Goal: Task Accomplishment & Management: Manage account settings

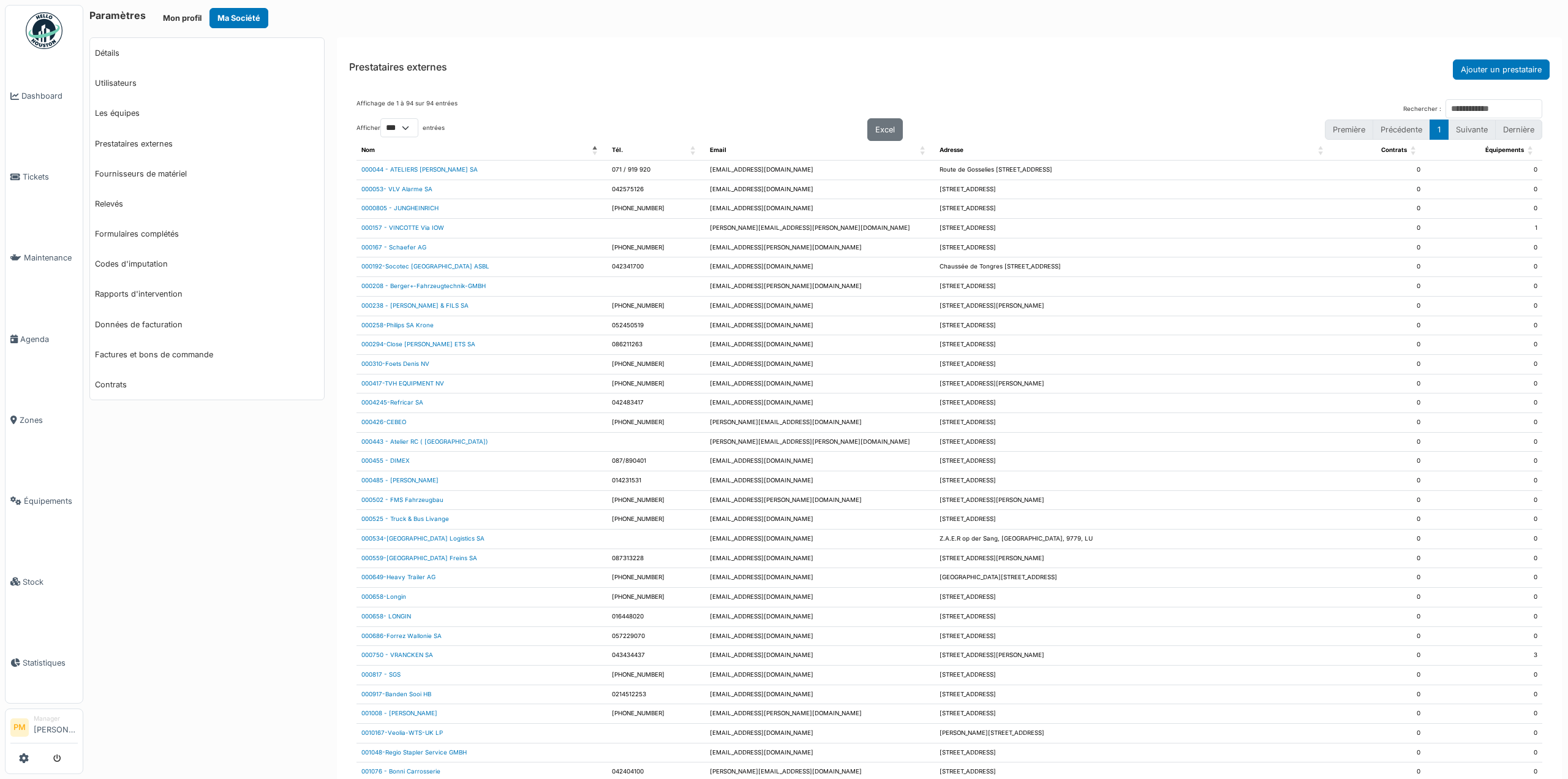
select select "***"
click at [1445, 104] on input "Rechercher :" at bounding box center [1494, 109] width 97 height 19
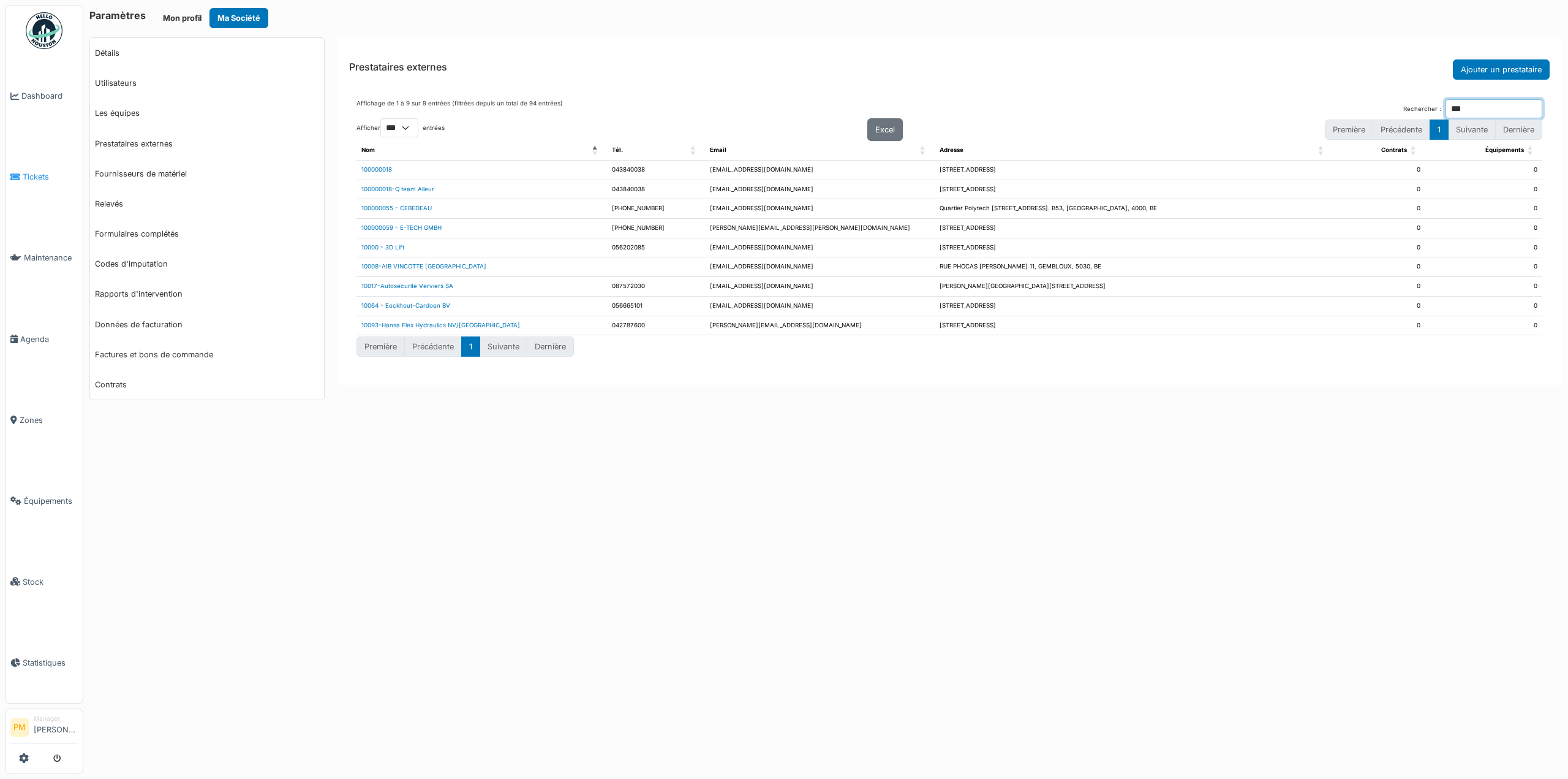
type input "***"
click at [52, 164] on link "Tickets" at bounding box center [43, 177] width 77 height 81
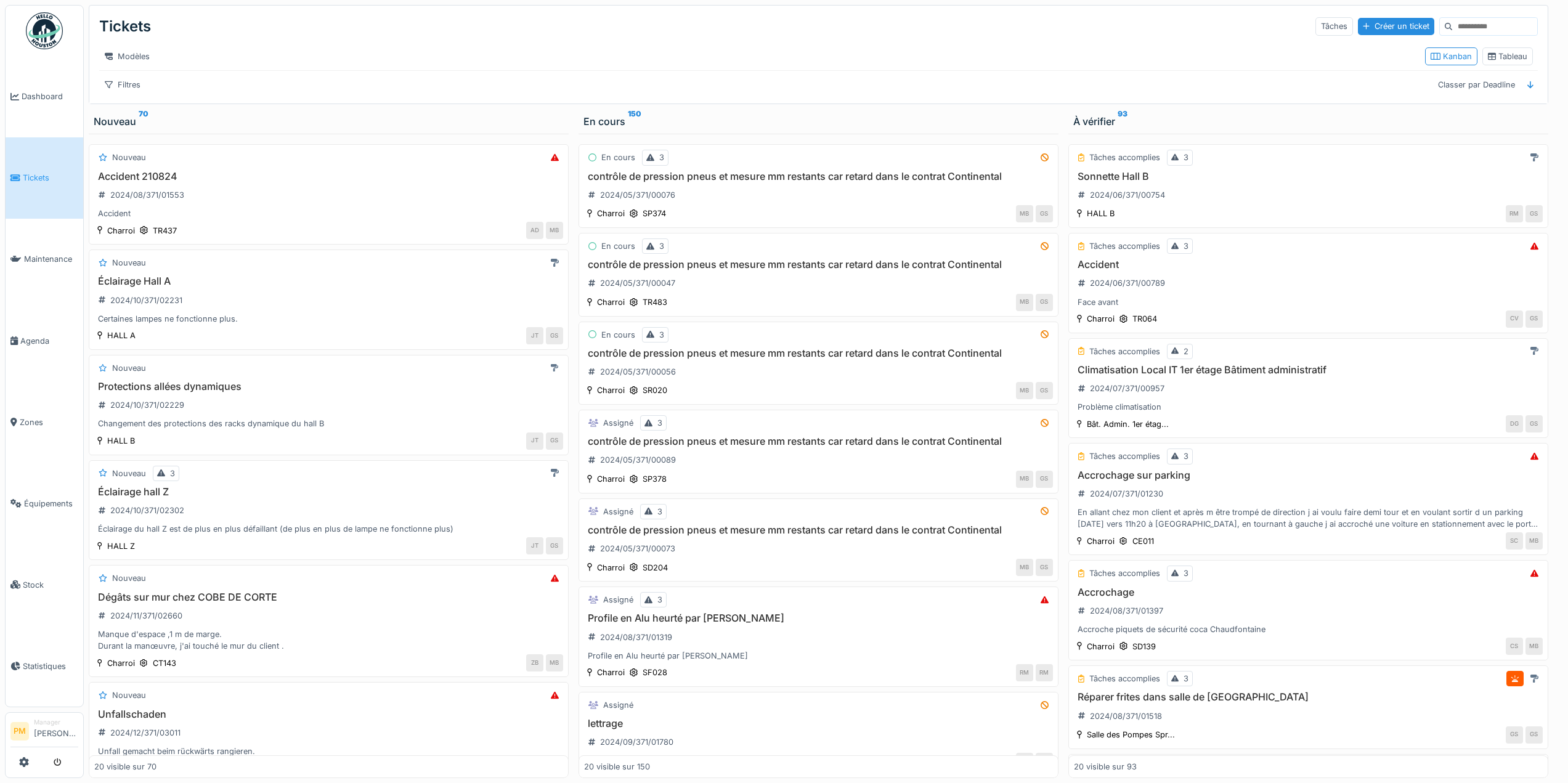
click at [712, 240] on div "En cours 3 contrôle de pression pneus et mesure mm restants car retard dans le …" at bounding box center [818, 456] width 480 height 644
click at [707, 205] on div "contrôle de pression pneus et mesure mm restants car retard dans le contrat Con…" at bounding box center [819, 188] width 469 height 35
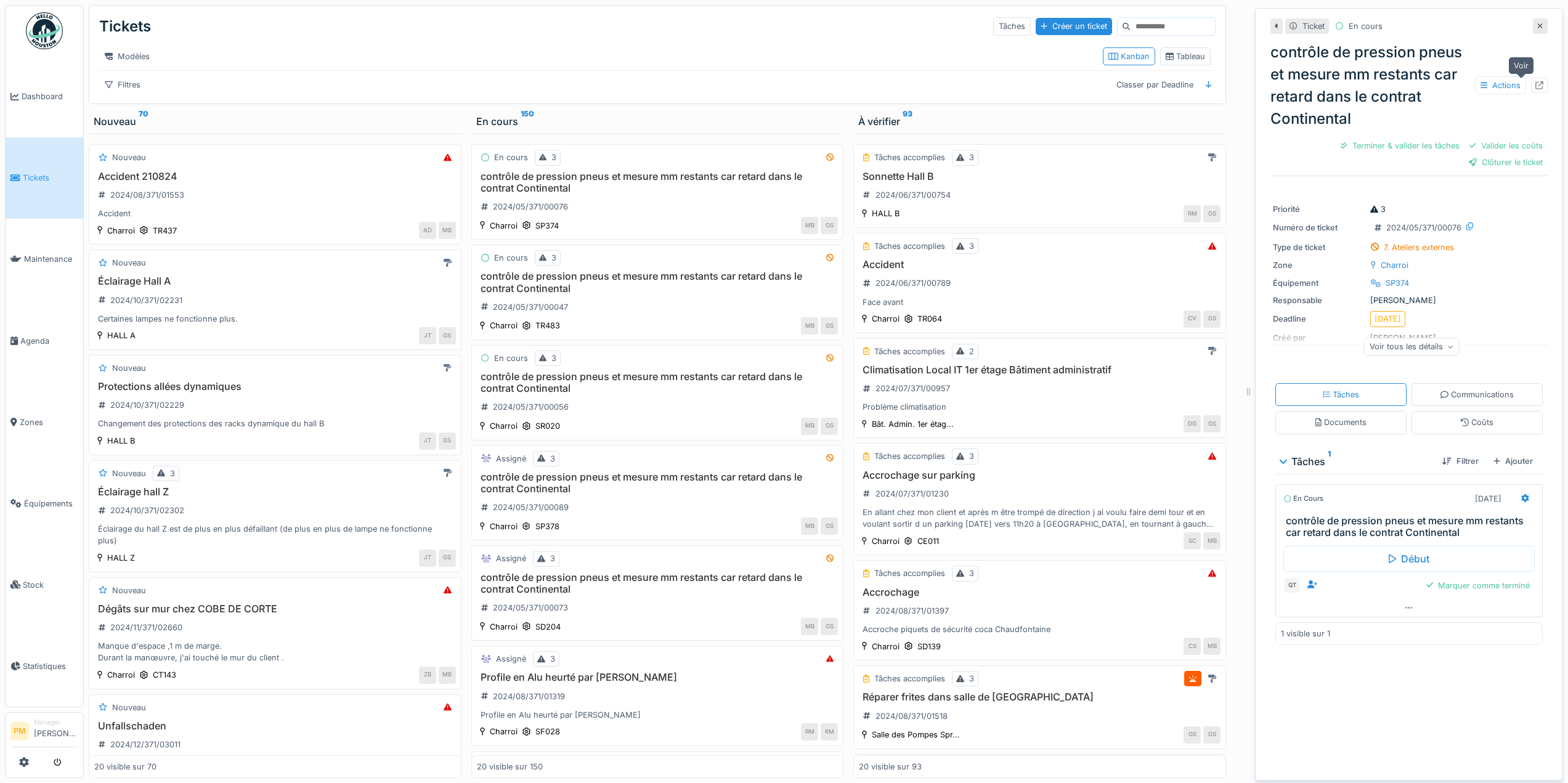
click at [1531, 83] on div at bounding box center [1538, 85] width 16 height 16
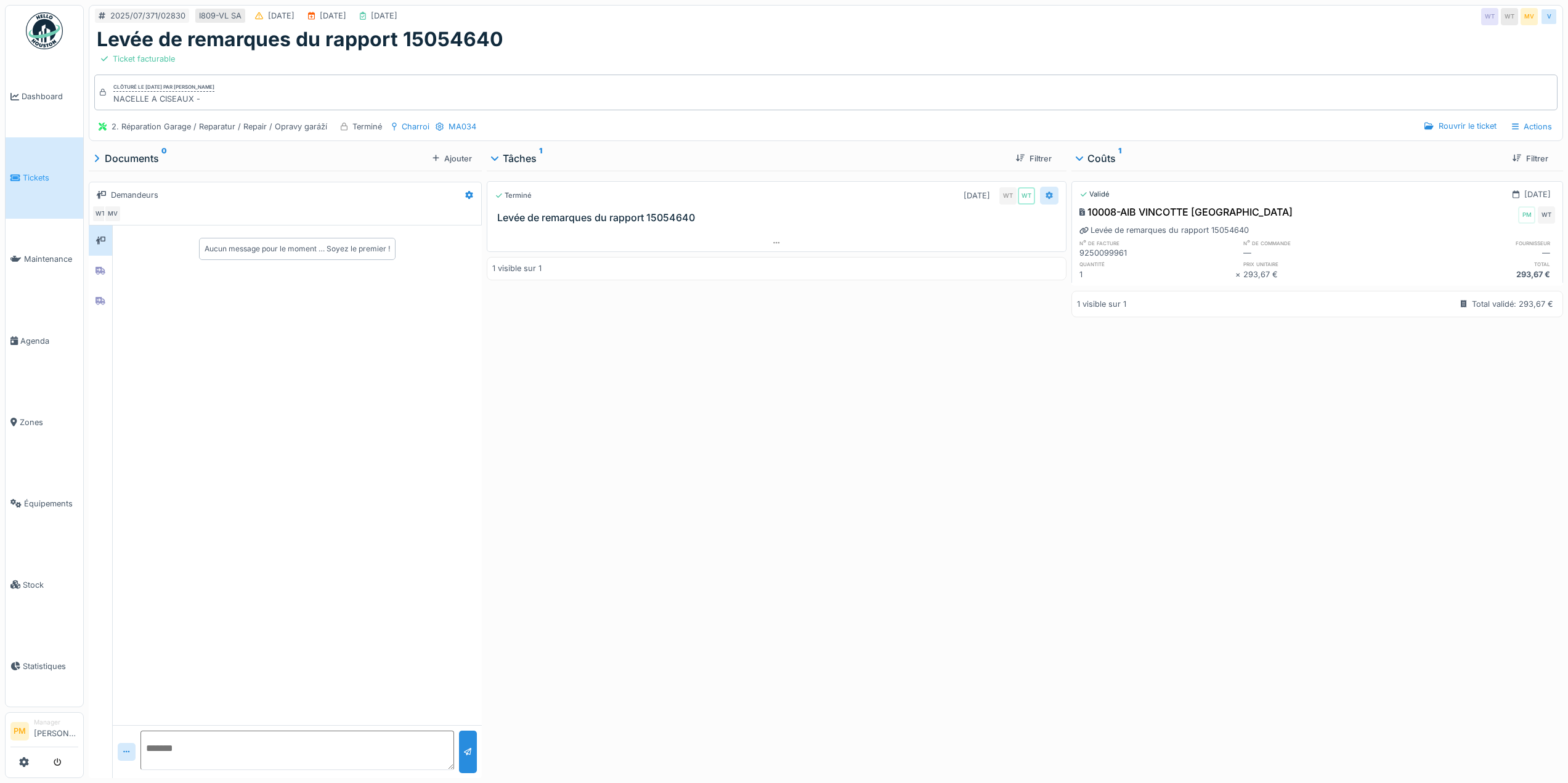
click at [1045, 195] on icon at bounding box center [1049, 195] width 8 height 8
click at [1451, 122] on div "Rouvrir le ticket" at bounding box center [1460, 126] width 82 height 16
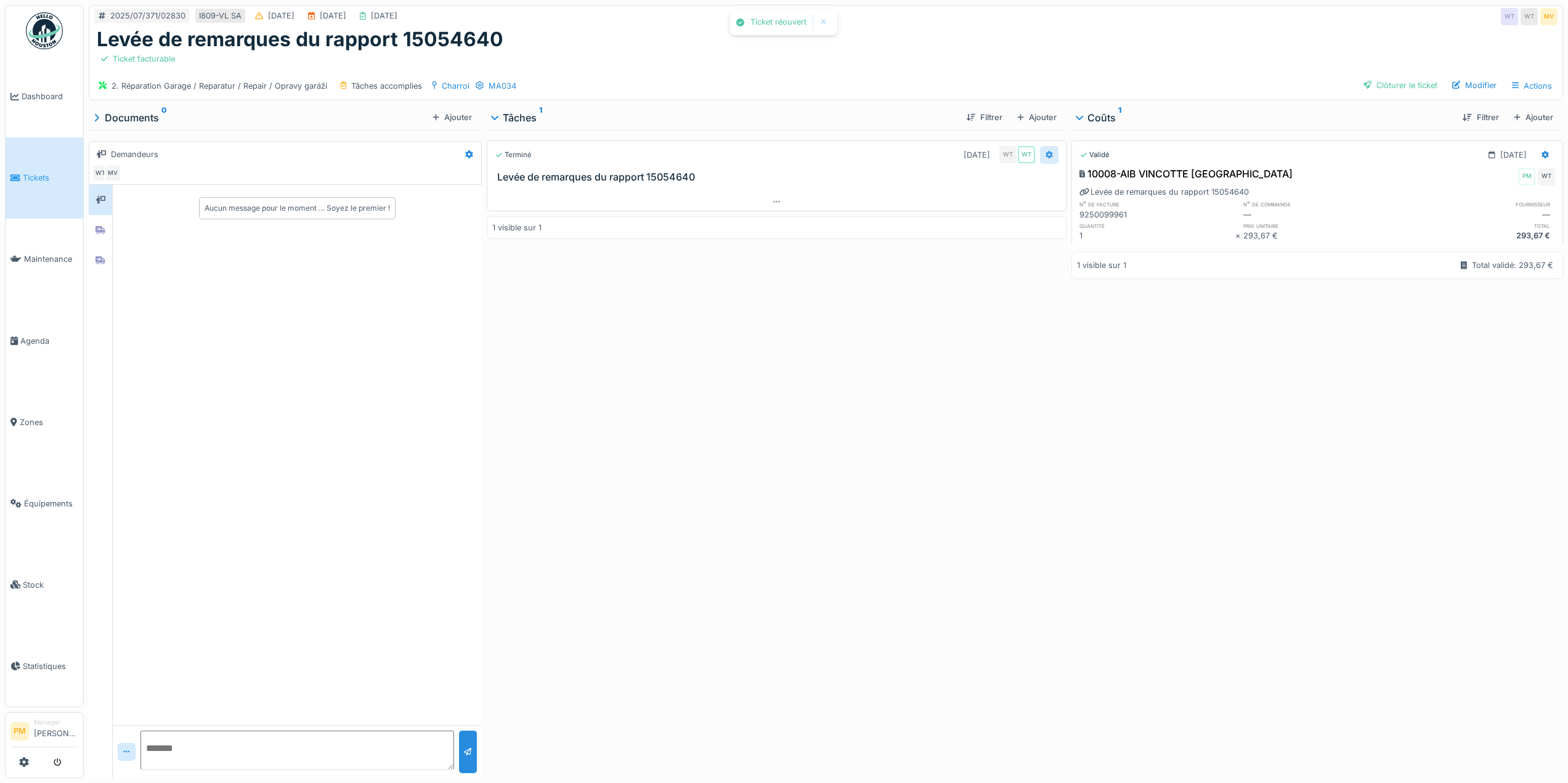
click at [1045, 159] on div at bounding box center [1049, 155] width 8 height 11
click at [849, 304] on div "Terminé 14/07/2025 WT WT Levée de remarques du rapport 15054640 1 visible sur 1" at bounding box center [776, 451] width 580 height 643
click at [384, 82] on div "Tâches accomplies" at bounding box center [386, 85] width 71 height 11
click at [98, 119] on icon at bounding box center [96, 117] width 4 height 8
click at [98, 119] on icon at bounding box center [96, 117] width 8 height 4
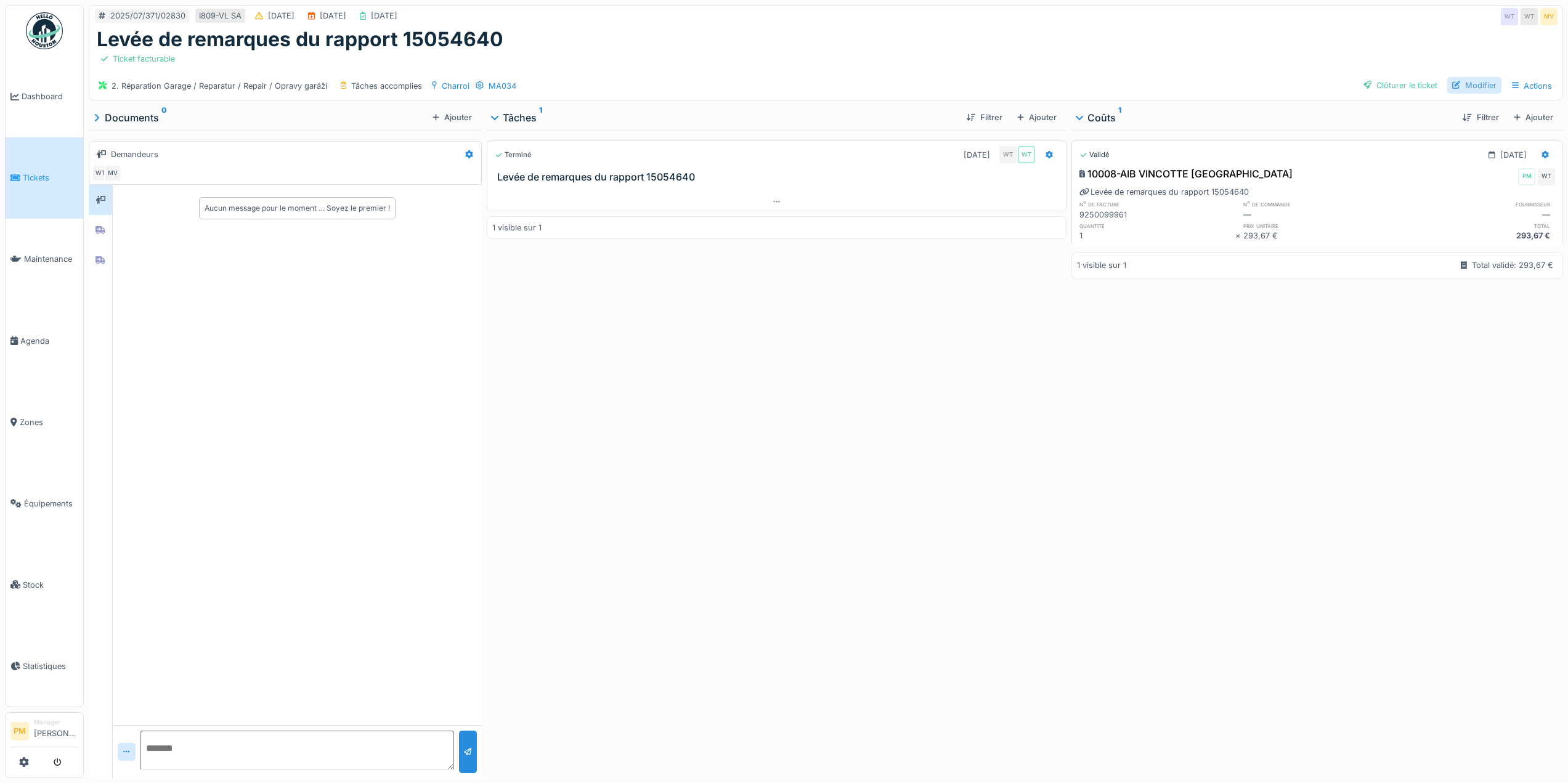
click at [1479, 83] on div "Modifier" at bounding box center [1474, 85] width 54 height 16
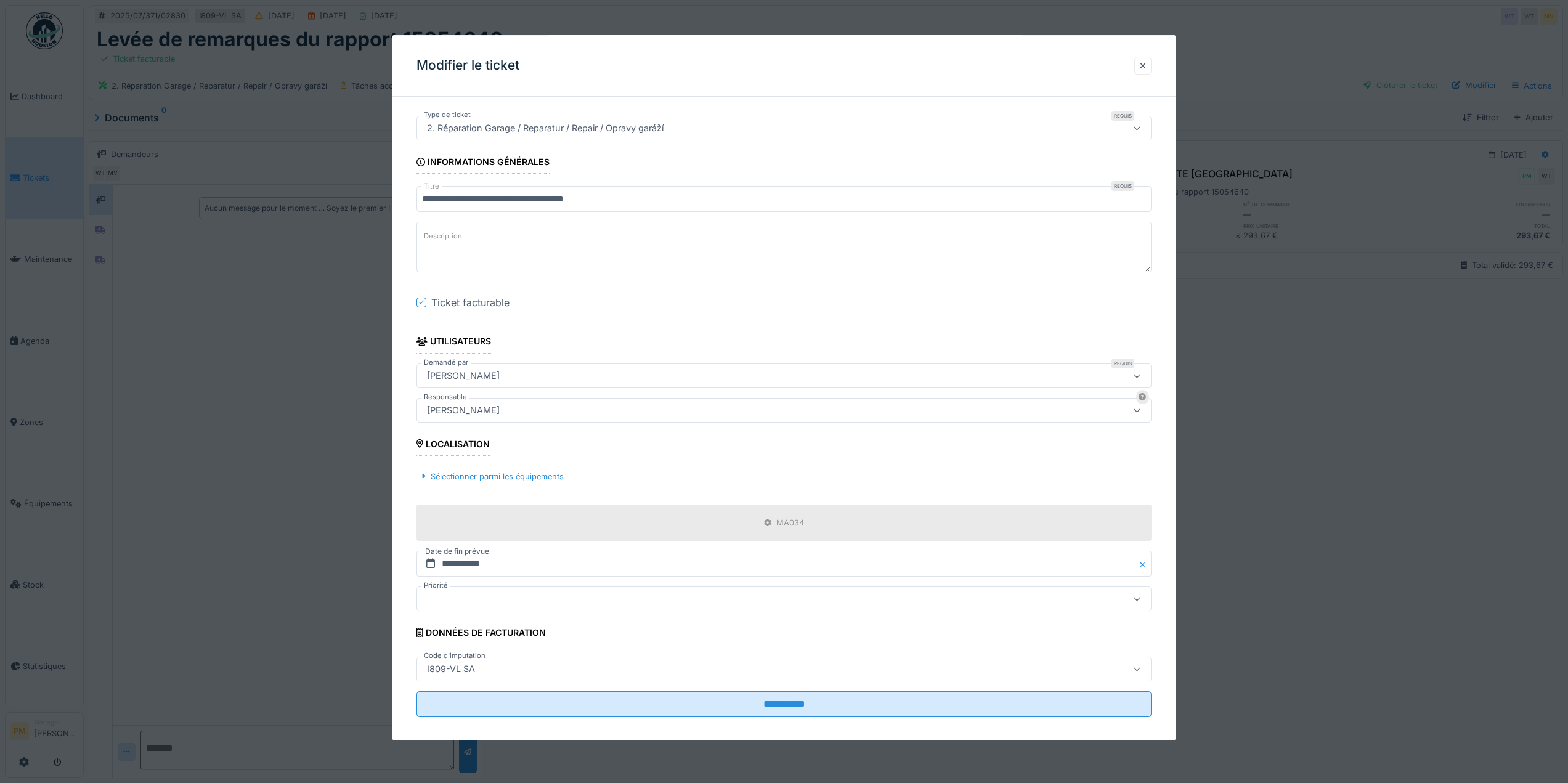
scroll to position [38, 0]
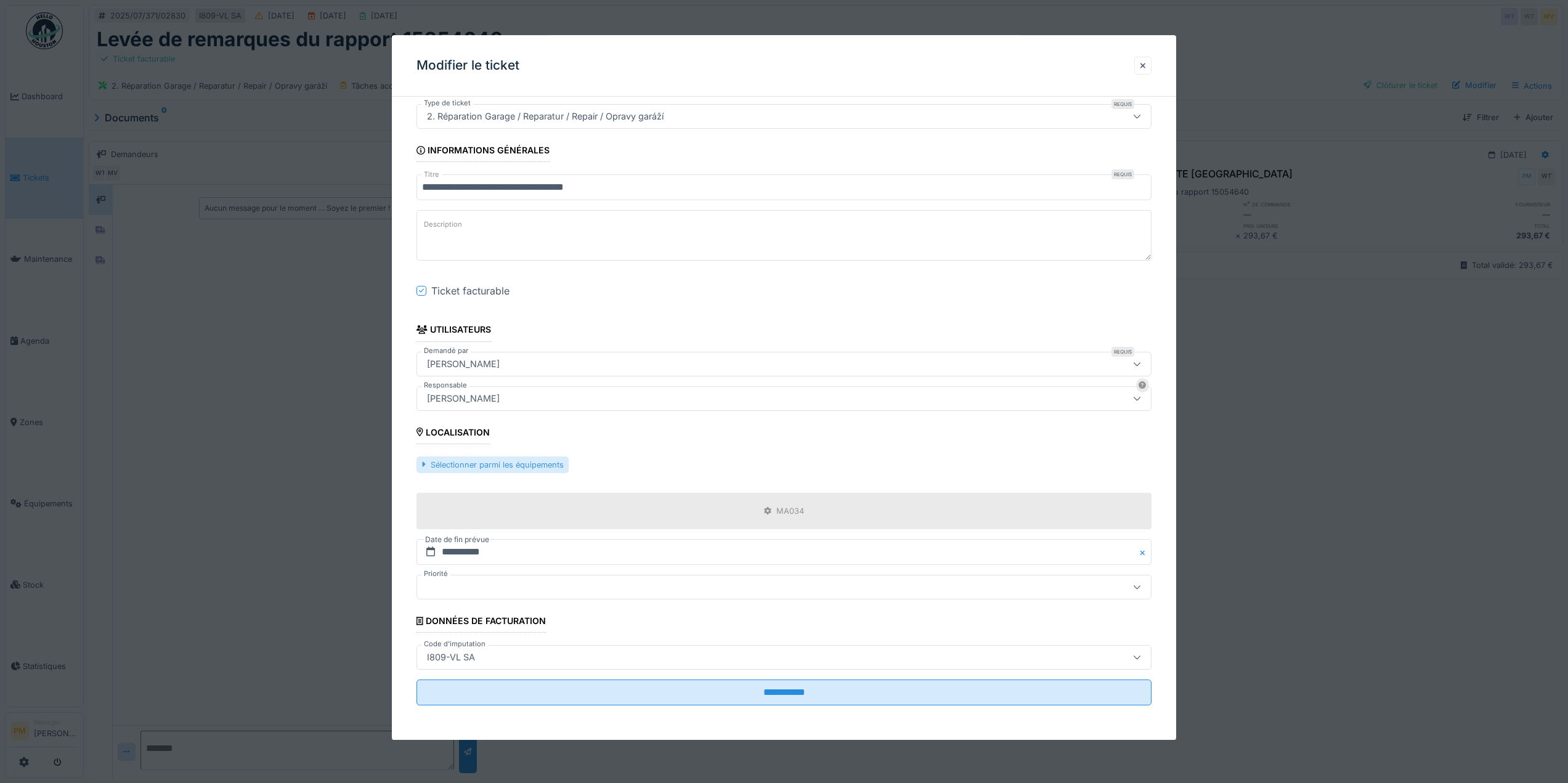
click at [540, 464] on div "Sélectionner parmi les équipements" at bounding box center [492, 464] width 152 height 16
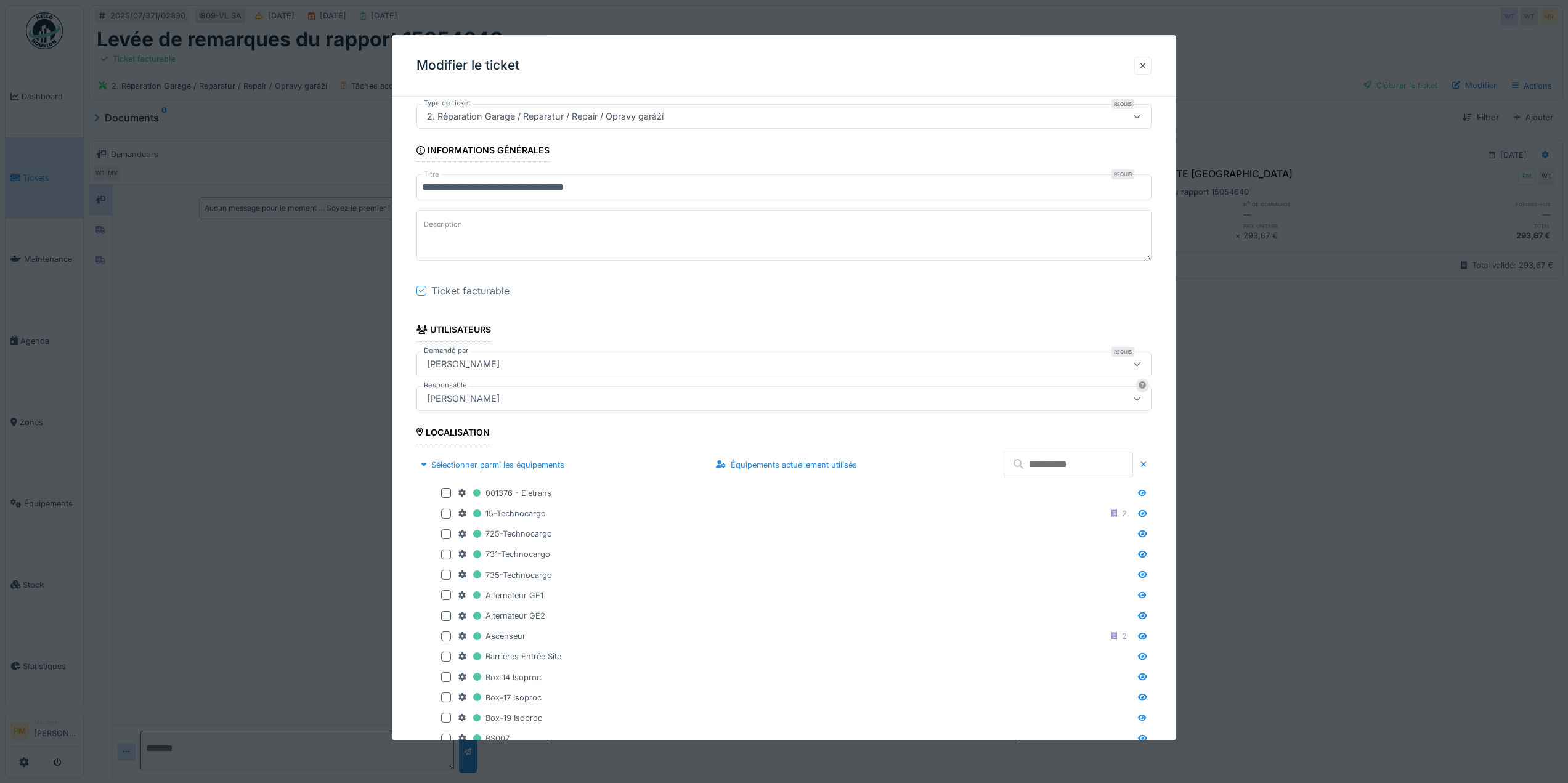
click at [1025, 465] on input "text" at bounding box center [1068, 464] width 129 height 26
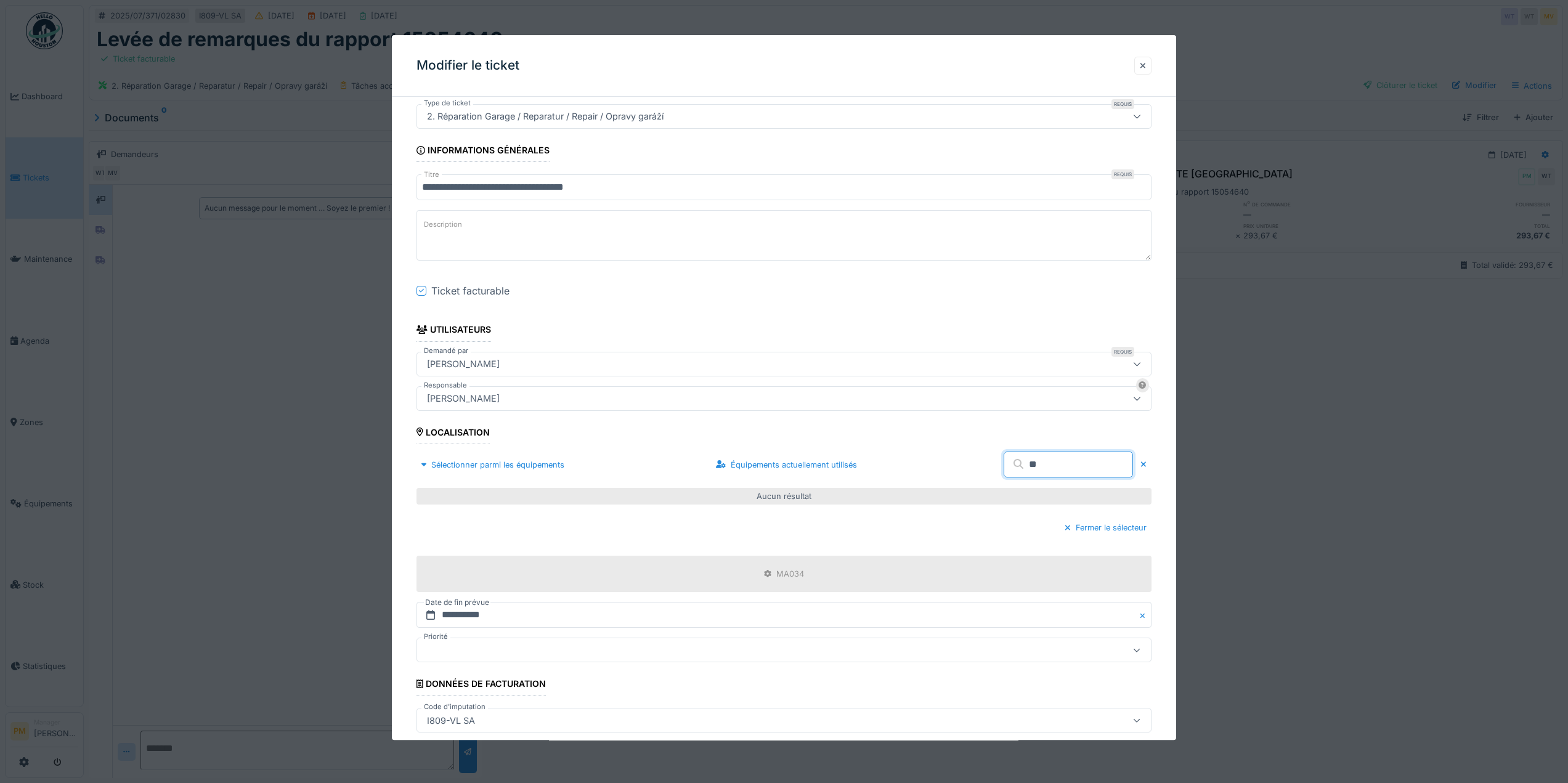
type input "*"
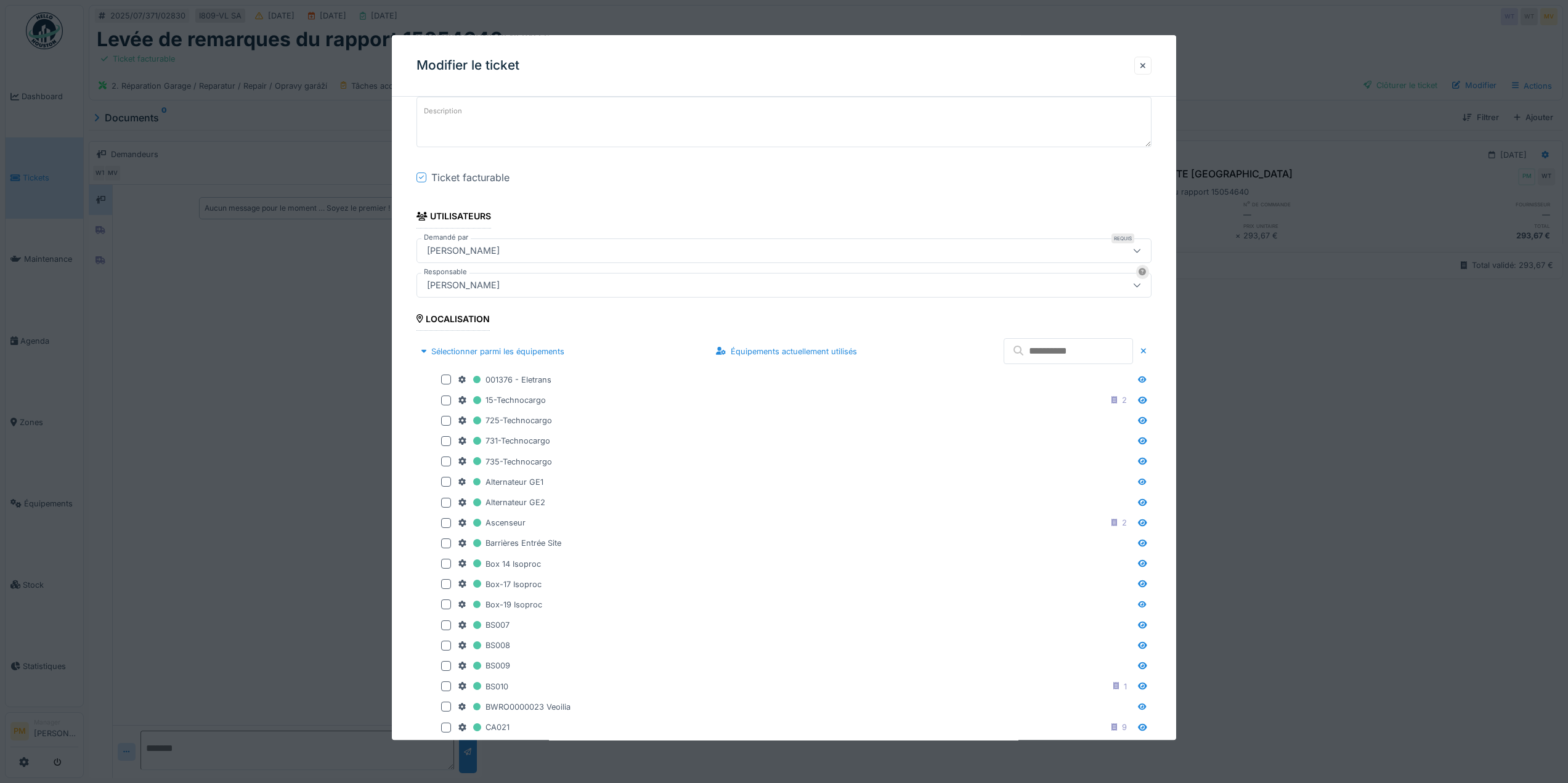
scroll to position [130, 0]
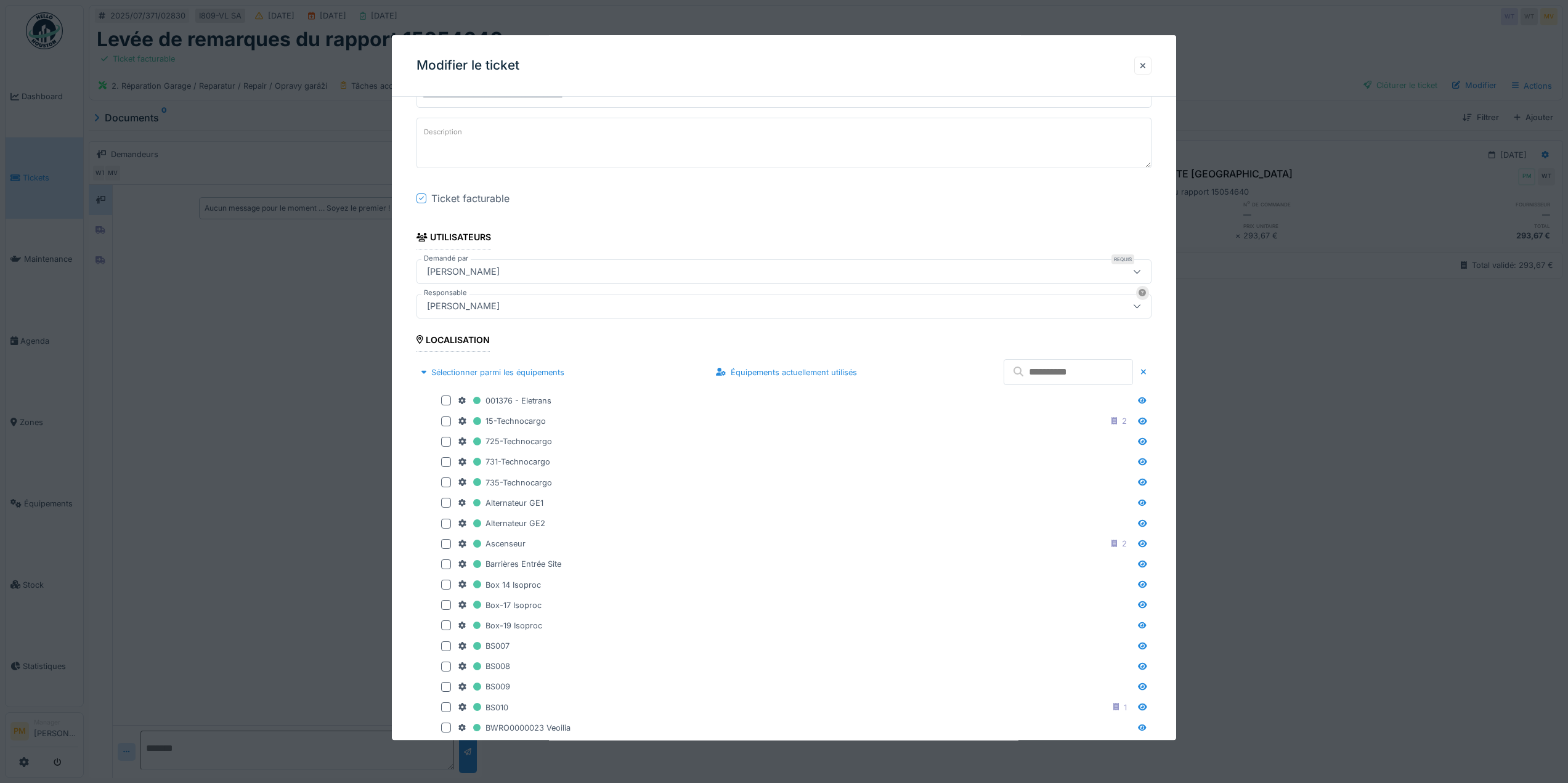
click at [1031, 381] on input "text" at bounding box center [1068, 372] width 129 height 26
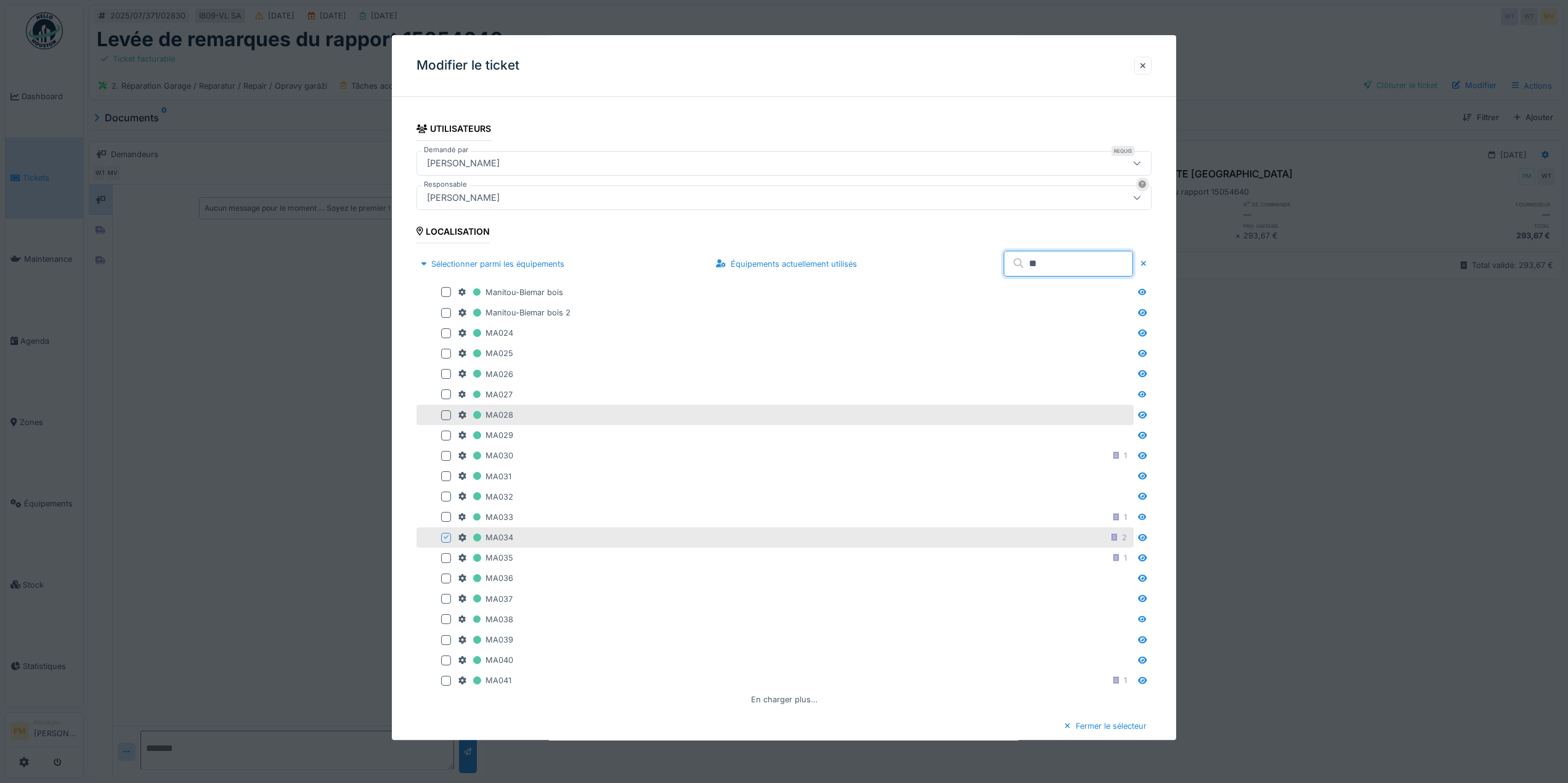
scroll to position [315, 0]
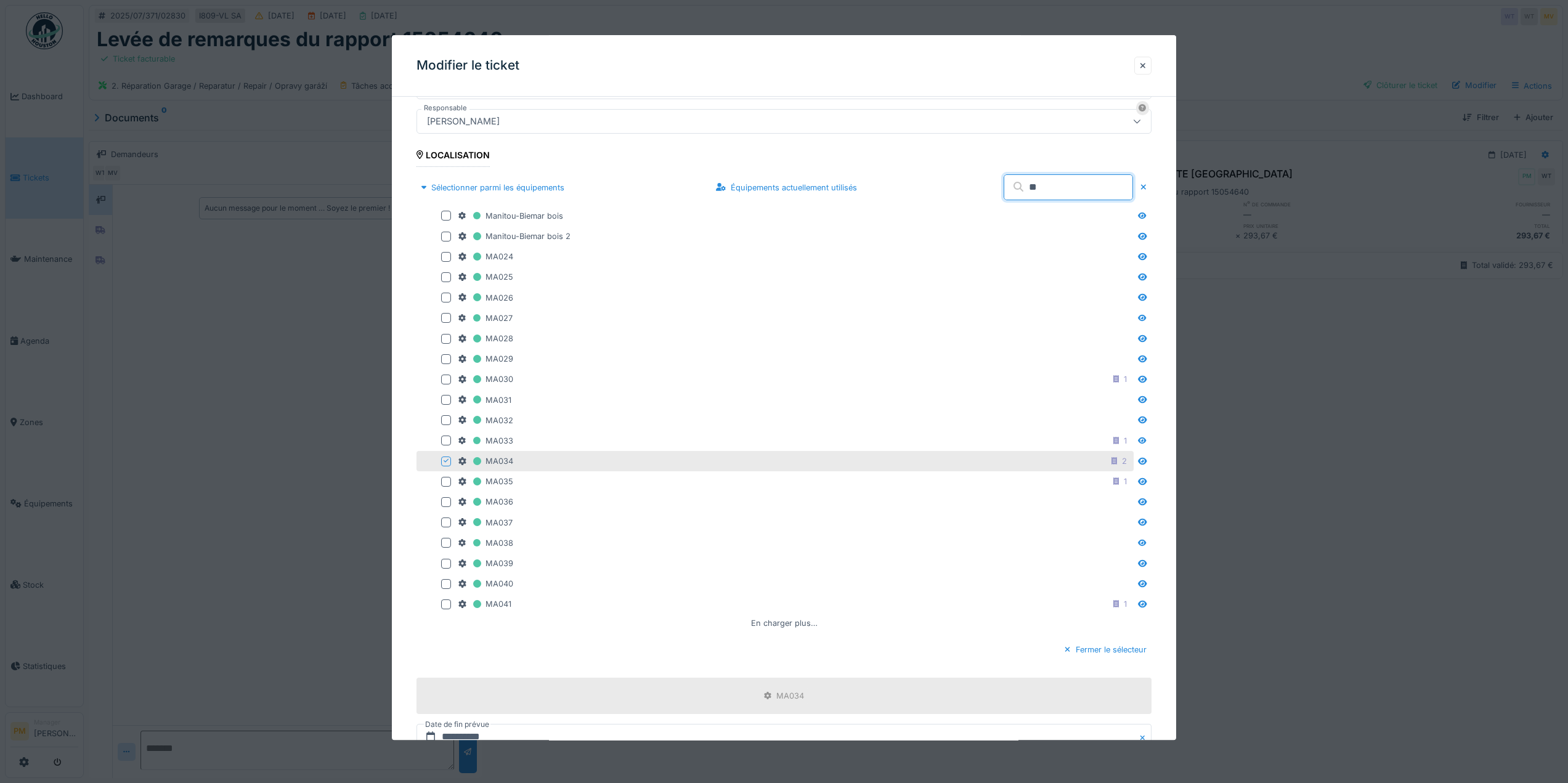
drag, startPoint x: 1032, startPoint y: 182, endPoint x: 976, endPoint y: 186, distance: 56.1
click at [1004, 186] on input "**" at bounding box center [1068, 188] width 129 height 26
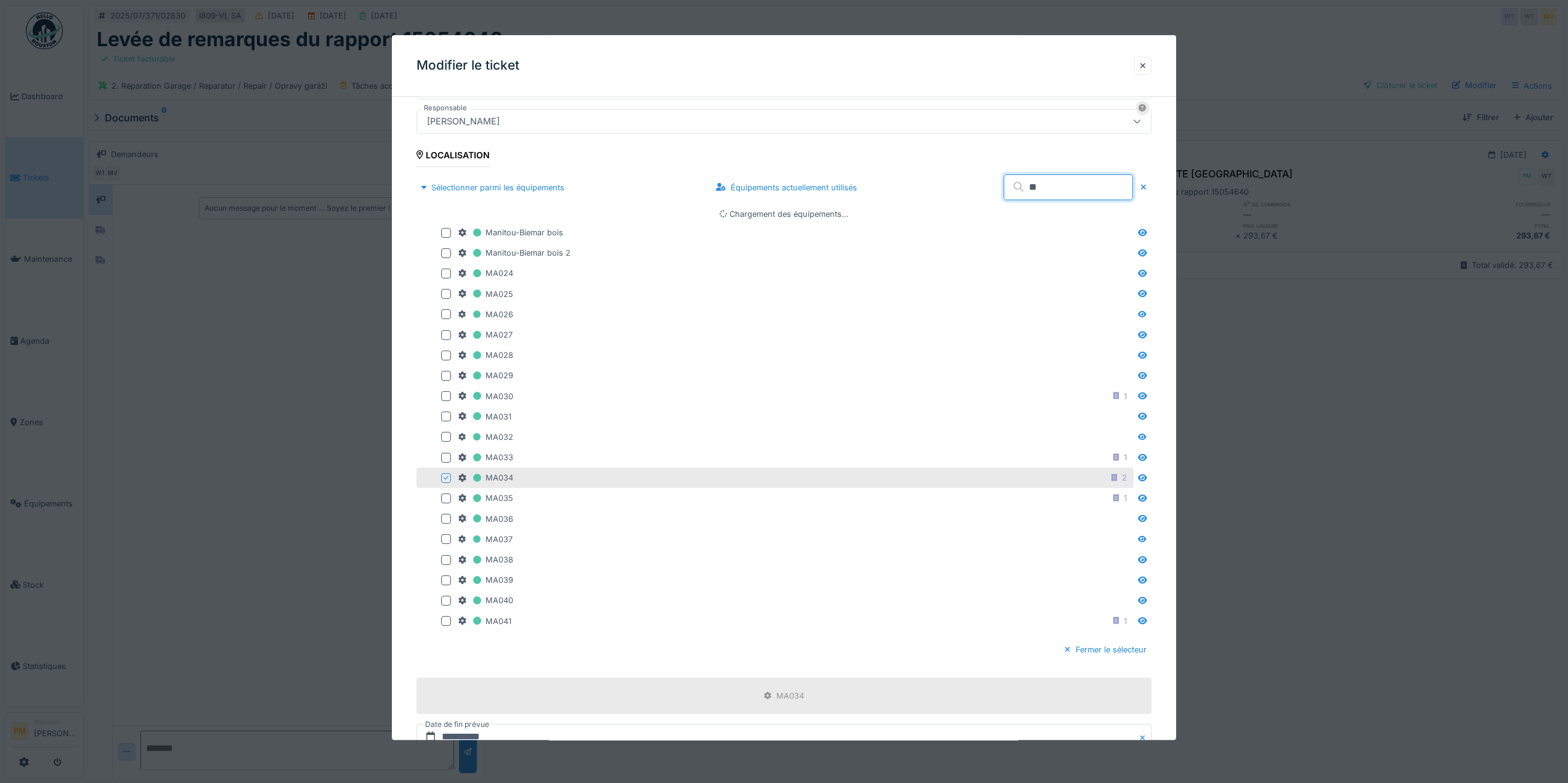
scroll to position [101, 0]
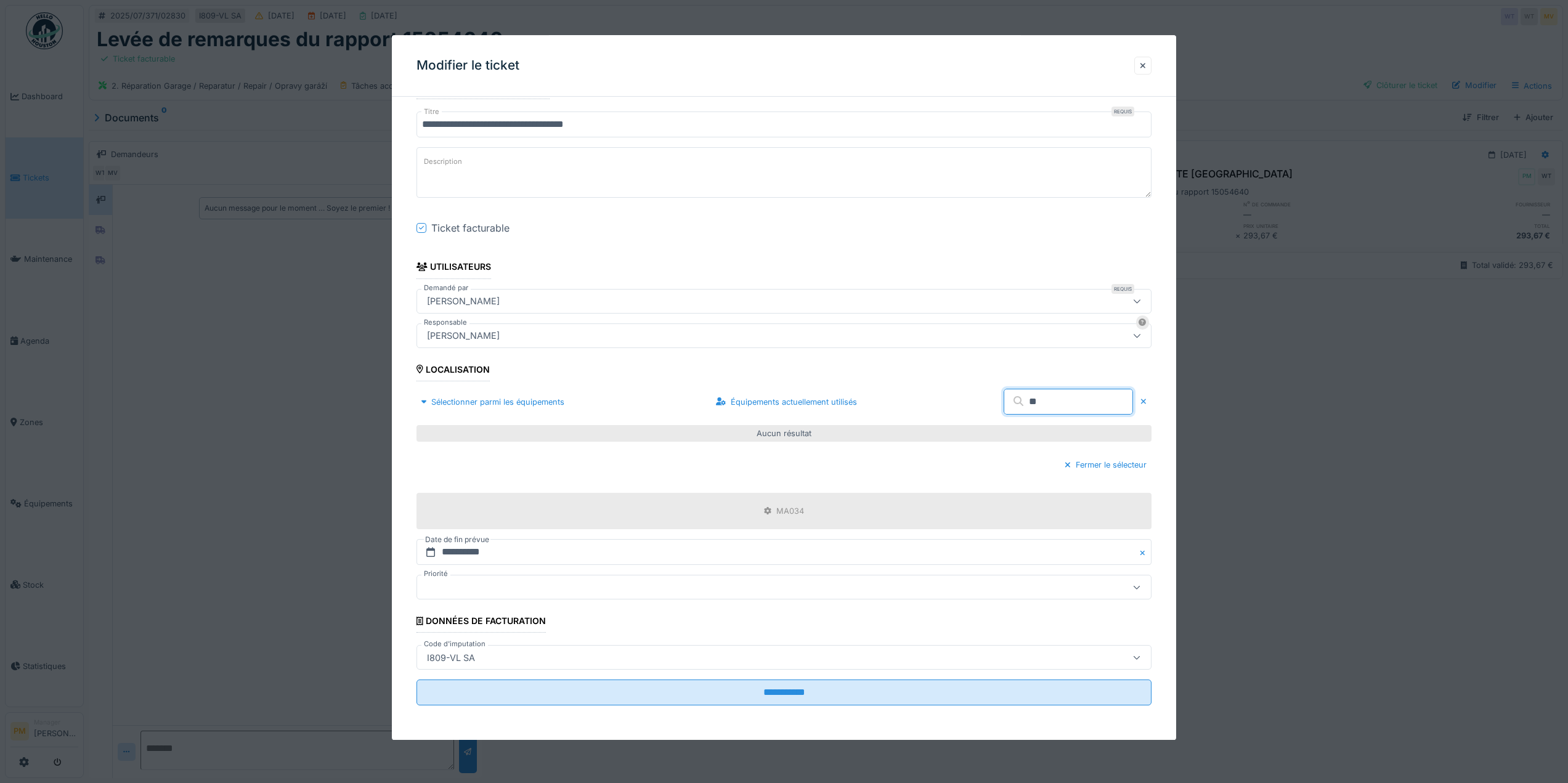
type input "**"
click at [1146, 405] on div at bounding box center [1143, 401] width 6 height 11
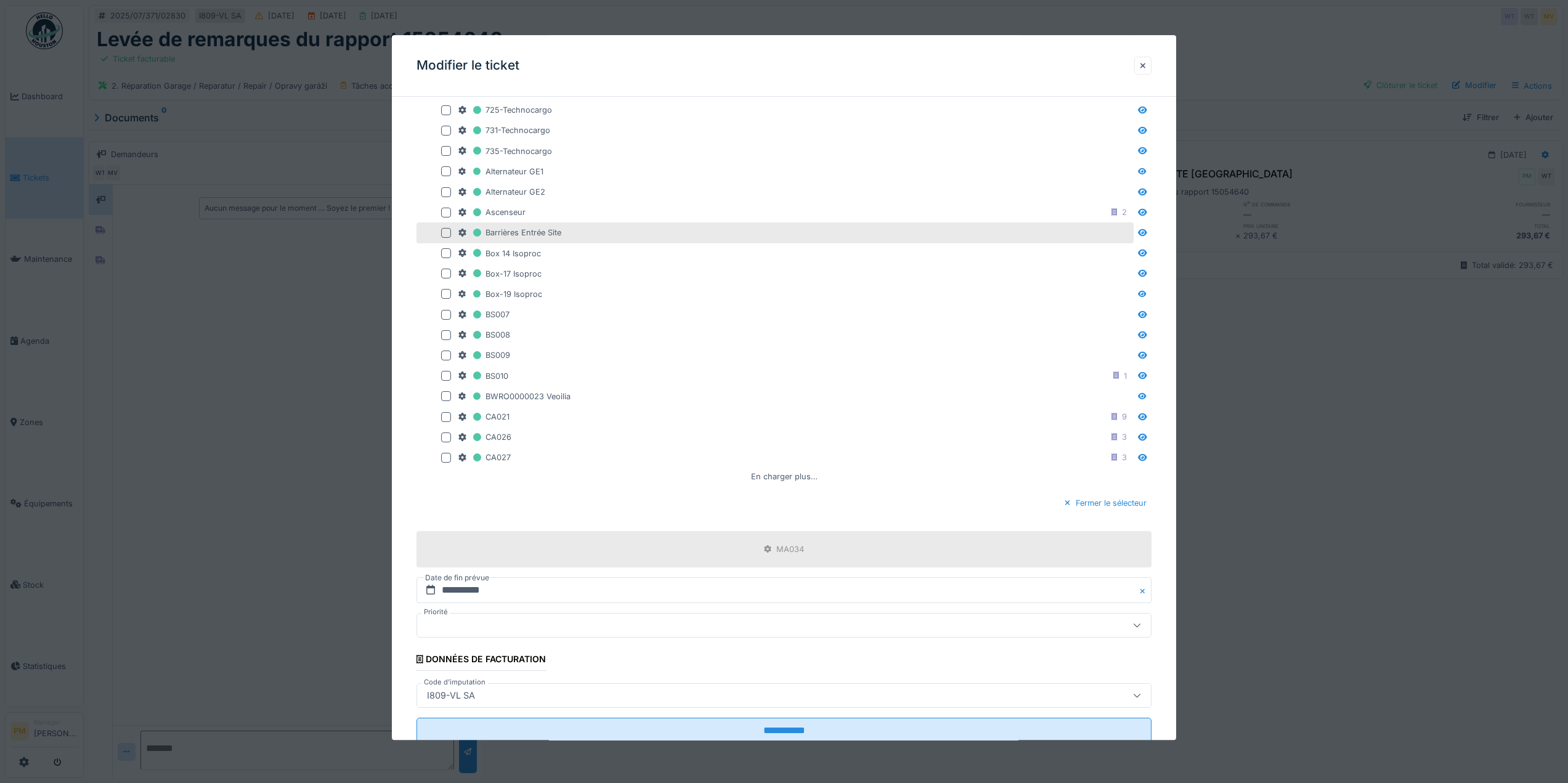
scroll to position [500, 0]
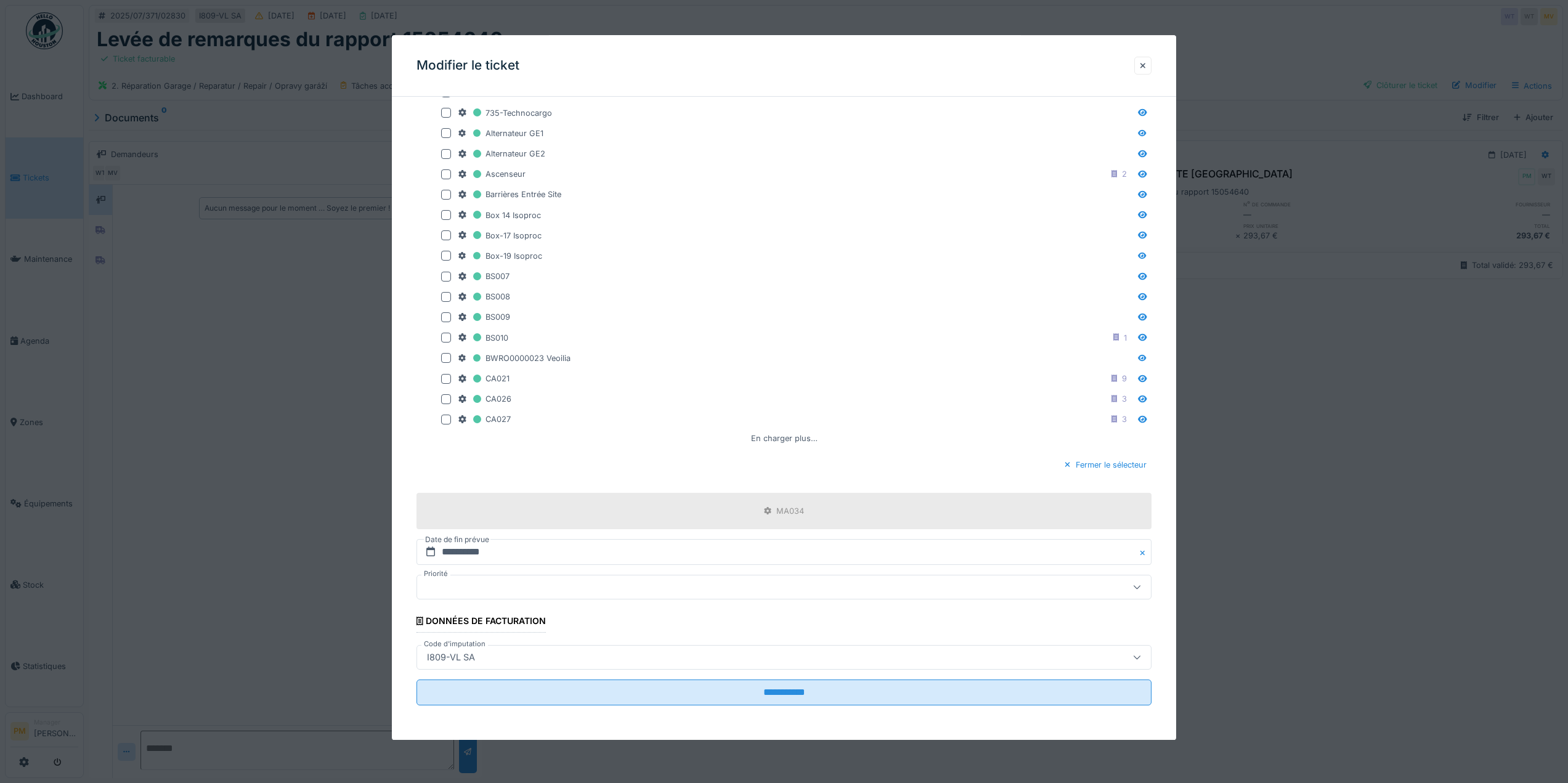
click at [860, 668] on div "I809-VL SA" at bounding box center [784, 657] width 735 height 24
click at [401, 662] on div "**********" at bounding box center [783, 173] width 784 height 1133
click at [1146, 66] on div at bounding box center [1143, 65] width 6 height 11
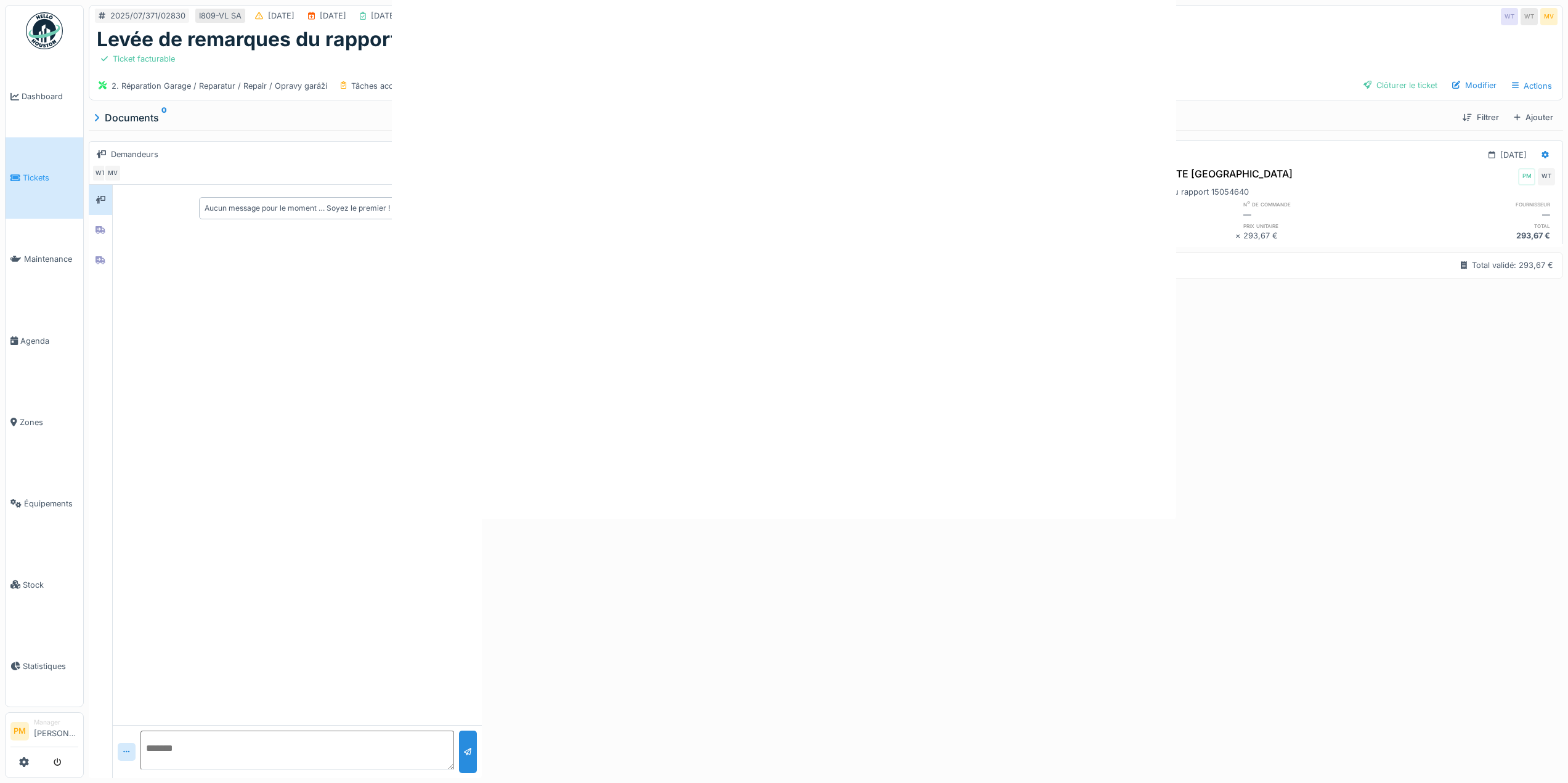
scroll to position [0, 0]
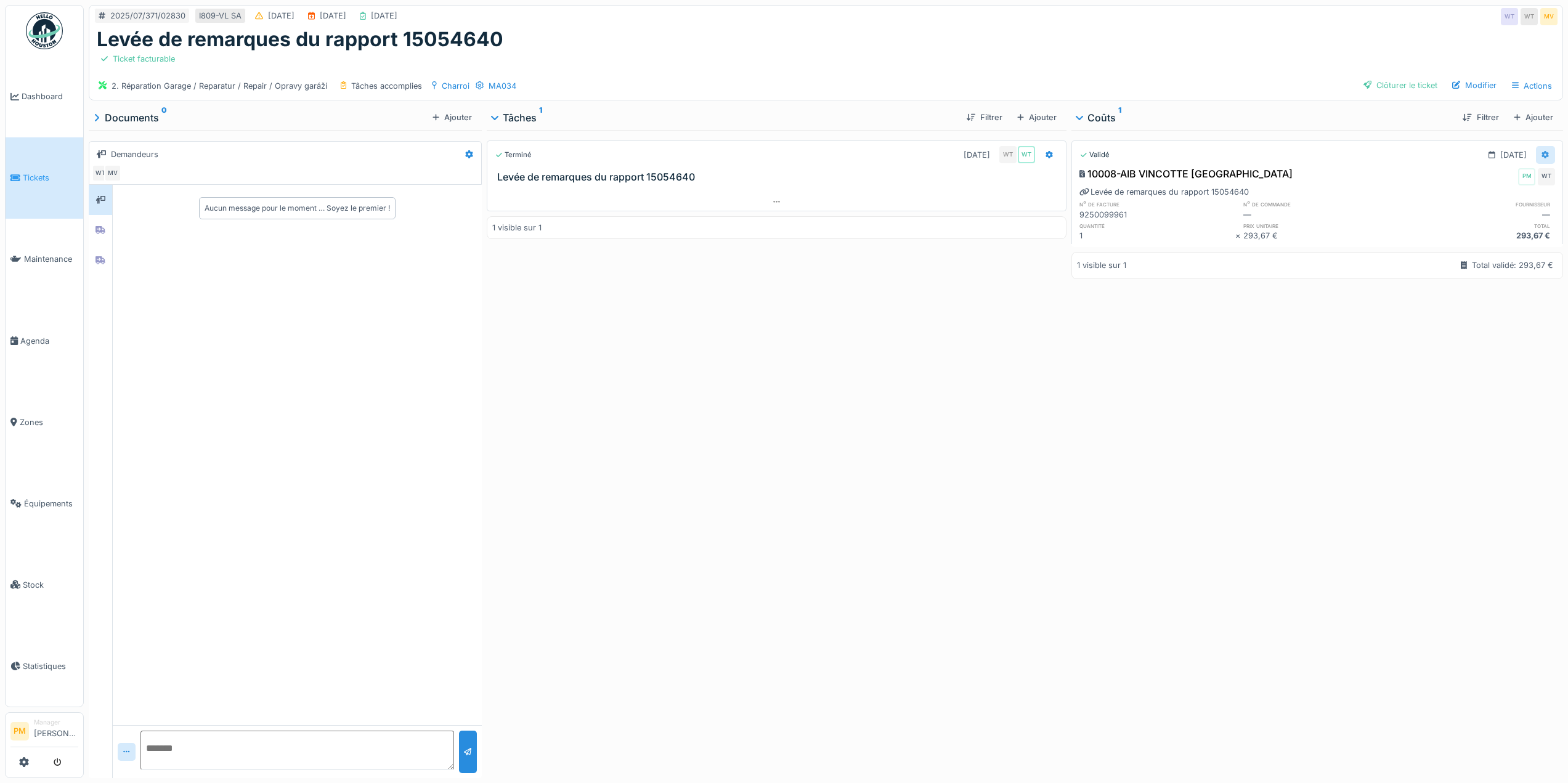
click at [1541, 151] on icon at bounding box center [1545, 155] width 8 height 8
click at [1489, 192] on div "Modifier" at bounding box center [1484, 201] width 60 height 18
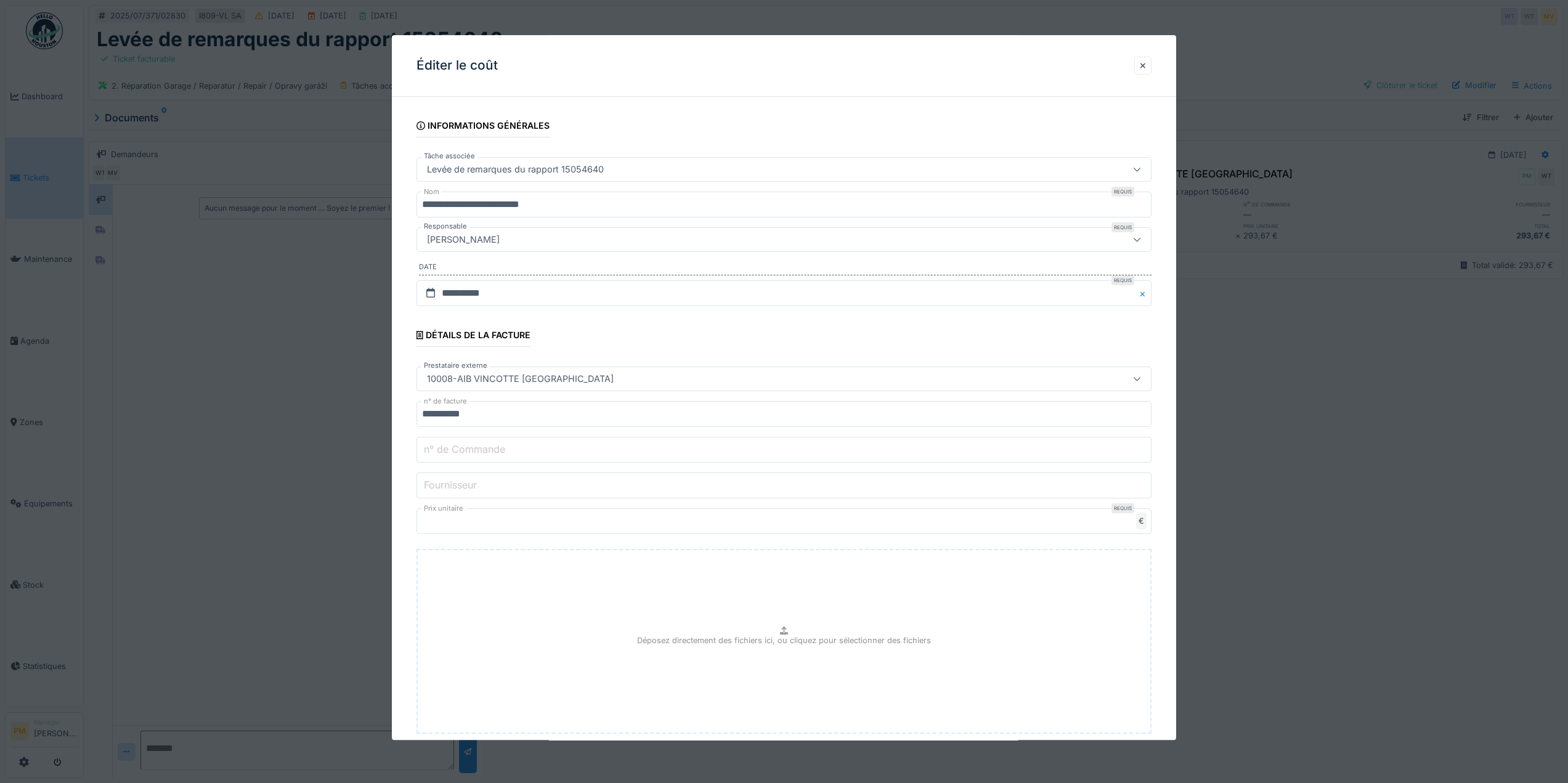
click at [605, 474] on input "Fournisseur" at bounding box center [784, 485] width 735 height 26
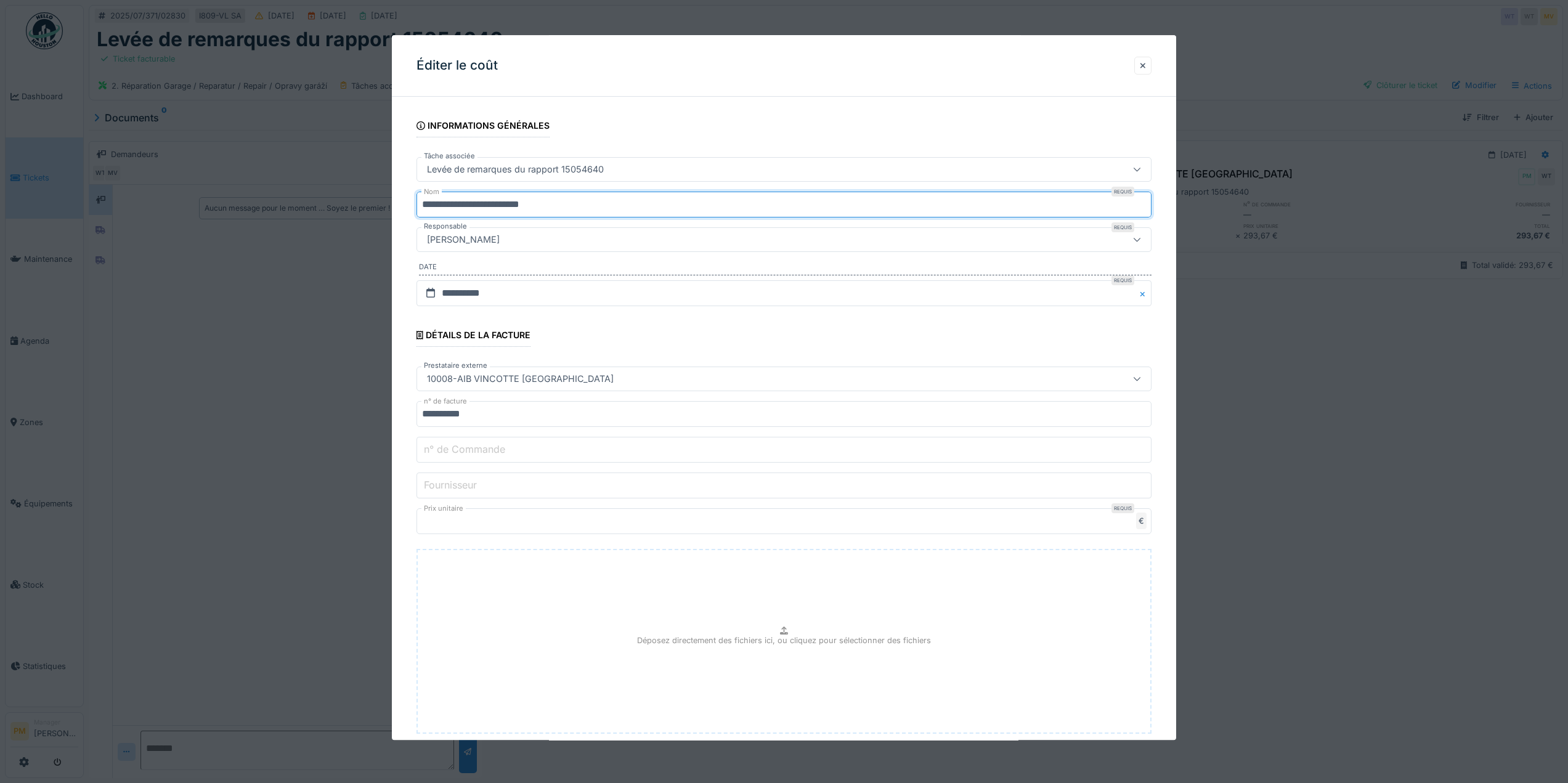
click at [603, 204] on input "**********" at bounding box center [784, 205] width 735 height 26
drag, startPoint x: 595, startPoint y: 204, endPoint x: 387, endPoint y: 207, distance: 208.0
click at [386, 199] on div "**********" at bounding box center [825, 392] width 1484 height 783
click at [471, 489] on label "Fournisseur" at bounding box center [450, 484] width 58 height 15
click at [471, 489] on input "Fournisseur" at bounding box center [784, 485] width 735 height 26
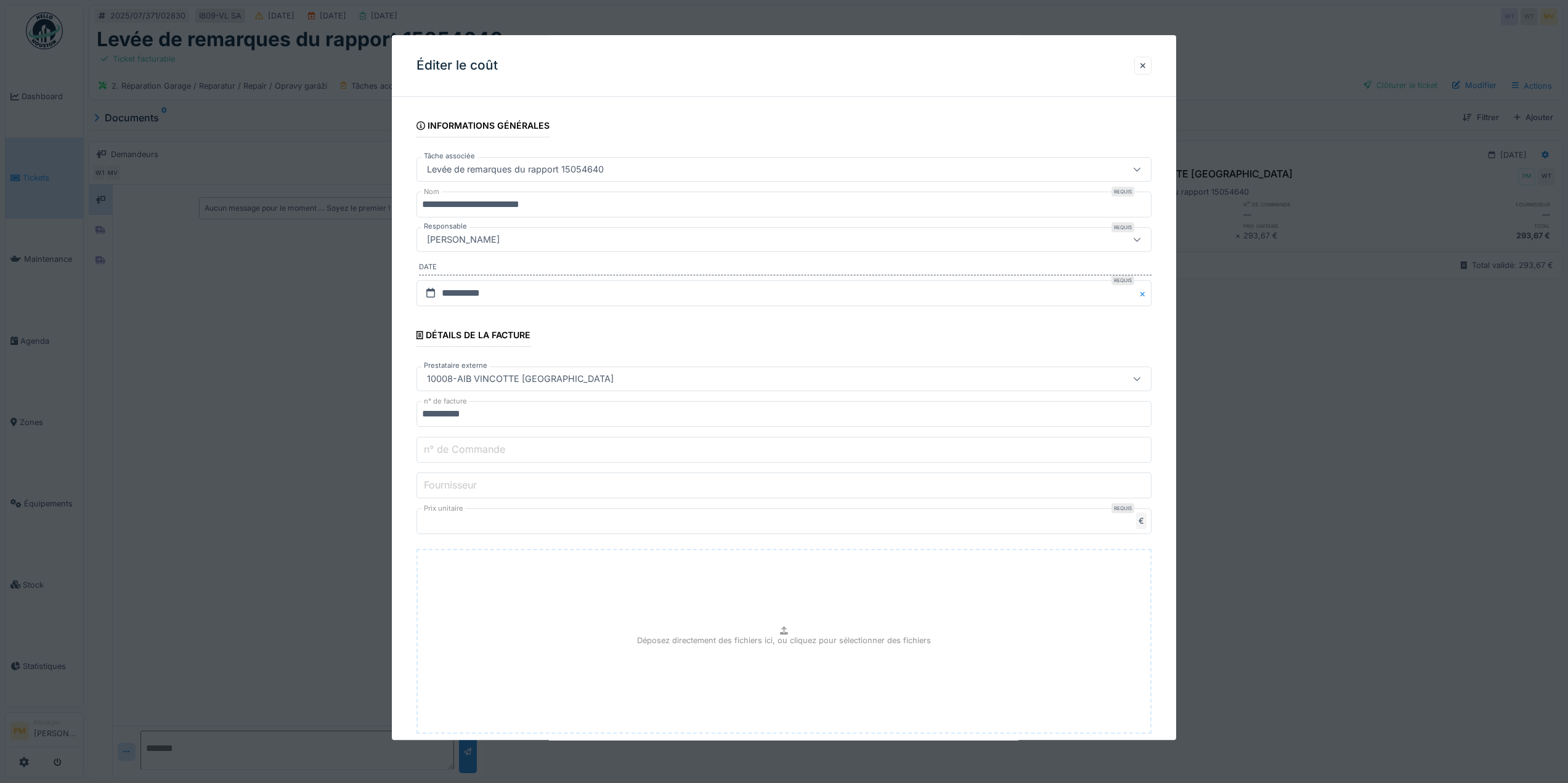
paste input "**********"
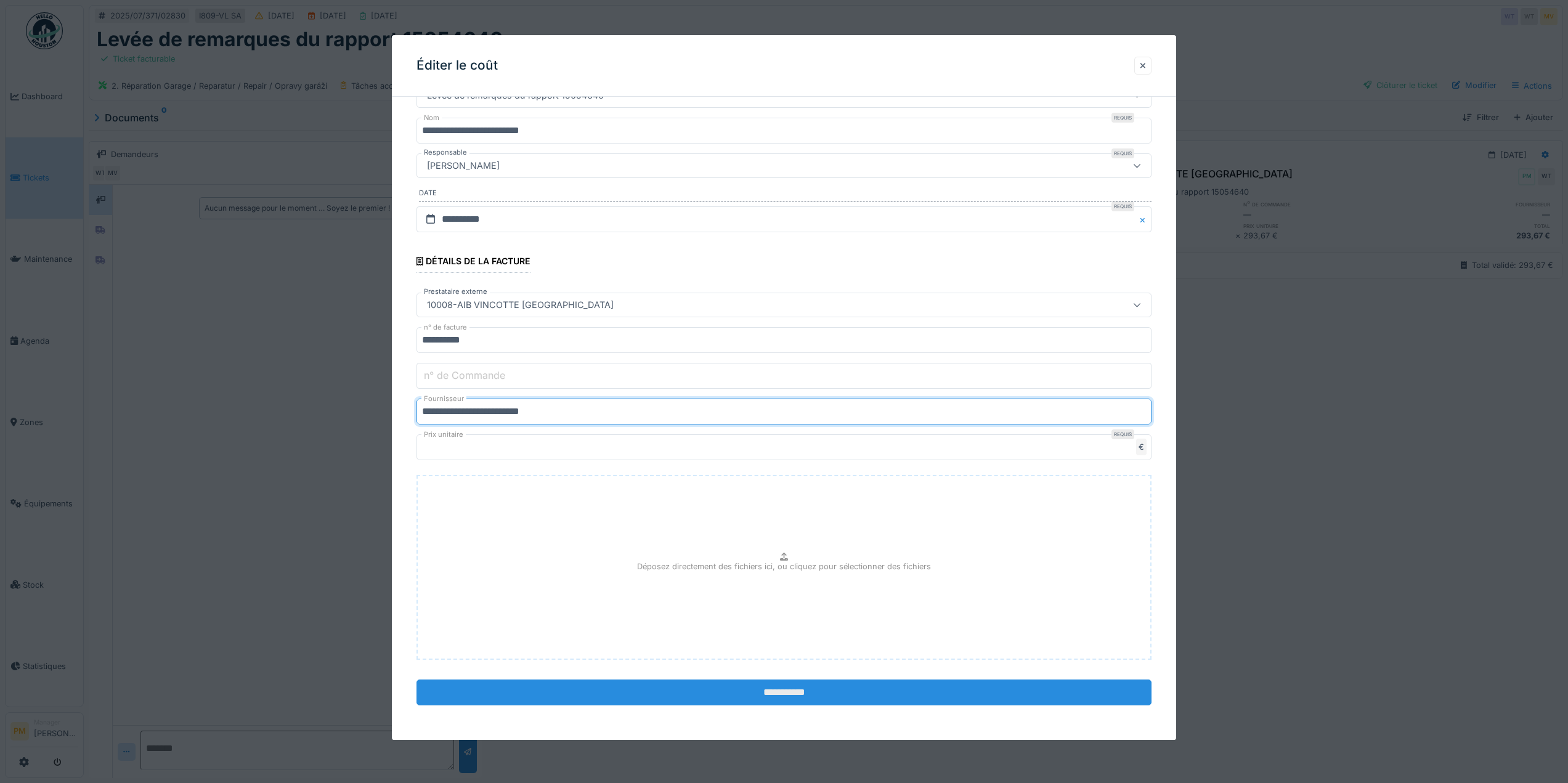
type input "**********"
click at [773, 690] on input "**********" at bounding box center [784, 693] width 735 height 26
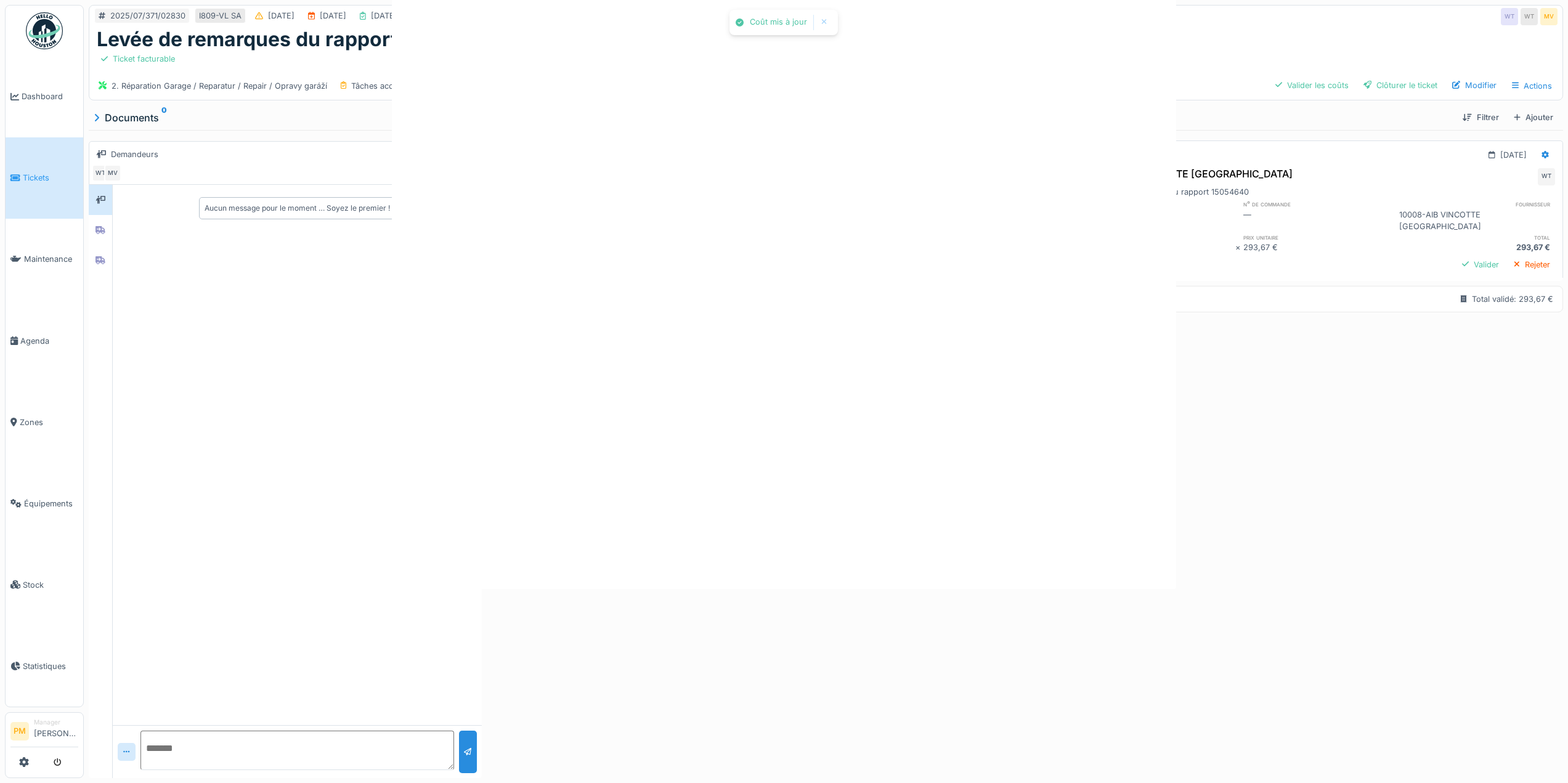
scroll to position [0, 0]
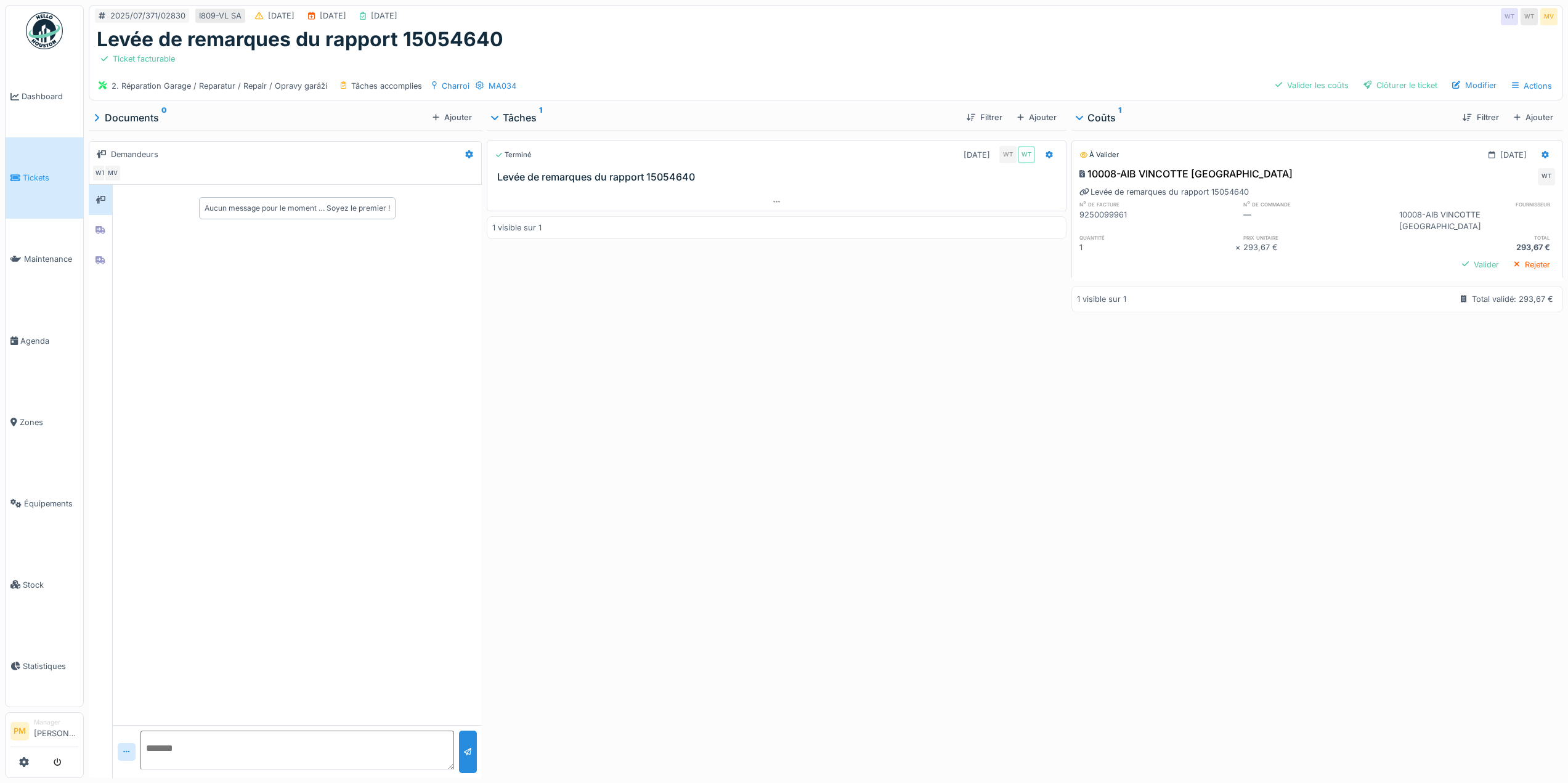
click at [751, 332] on div "Terminé 14/07/2025 WT WT Levée de remarques du rapport 15054640 1 visible sur 1" at bounding box center [776, 451] width 580 height 643
click at [1457, 256] on div "Valider" at bounding box center [1480, 264] width 47 height 16
click at [1083, 110] on div "Coûts 1" at bounding box center [1263, 117] width 376 height 15
click at [1453, 108] on div "Filtrer" at bounding box center [1480, 117] width 56 height 22
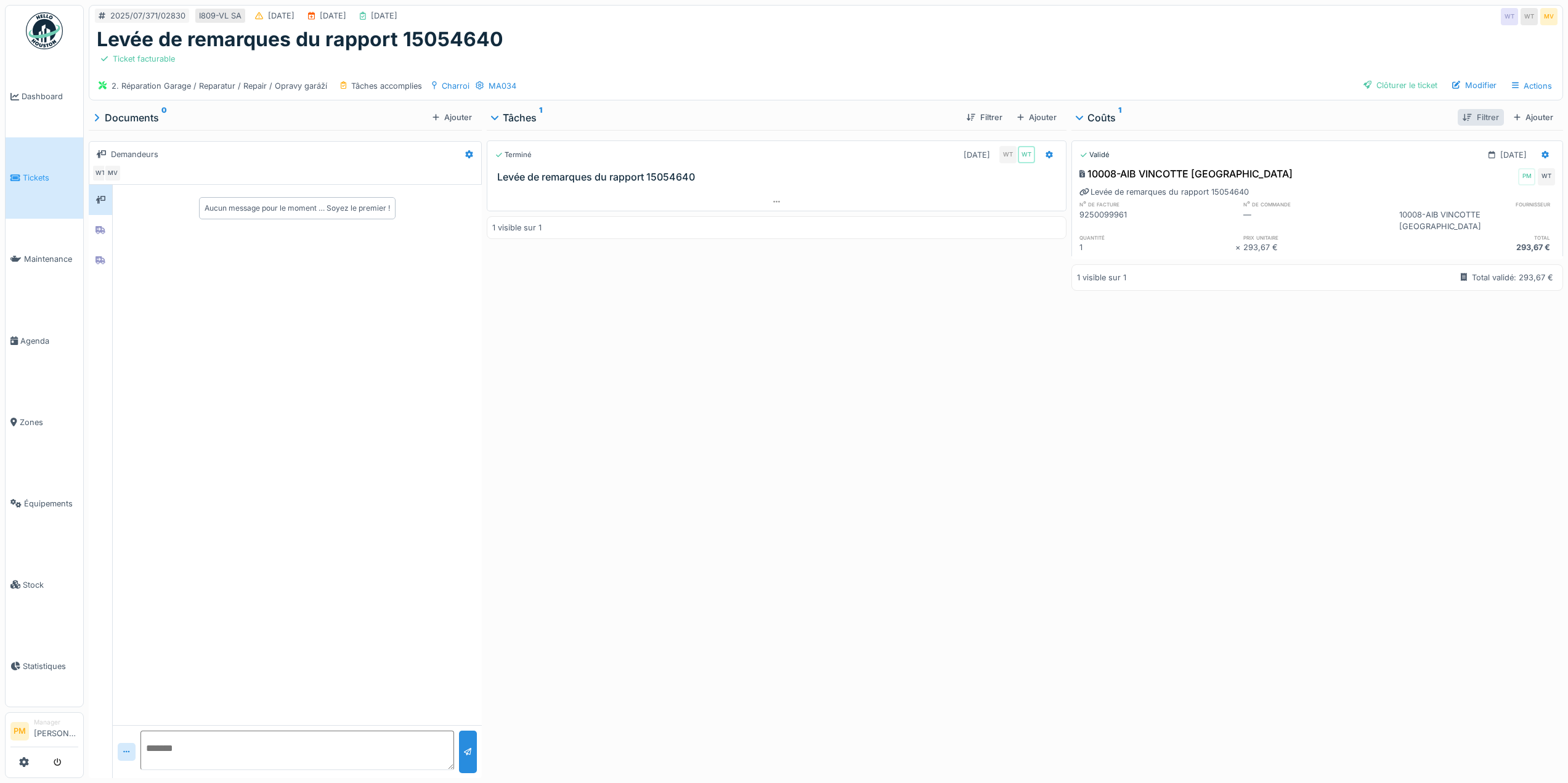
click at [1462, 111] on div at bounding box center [1466, 116] width 9 height 11
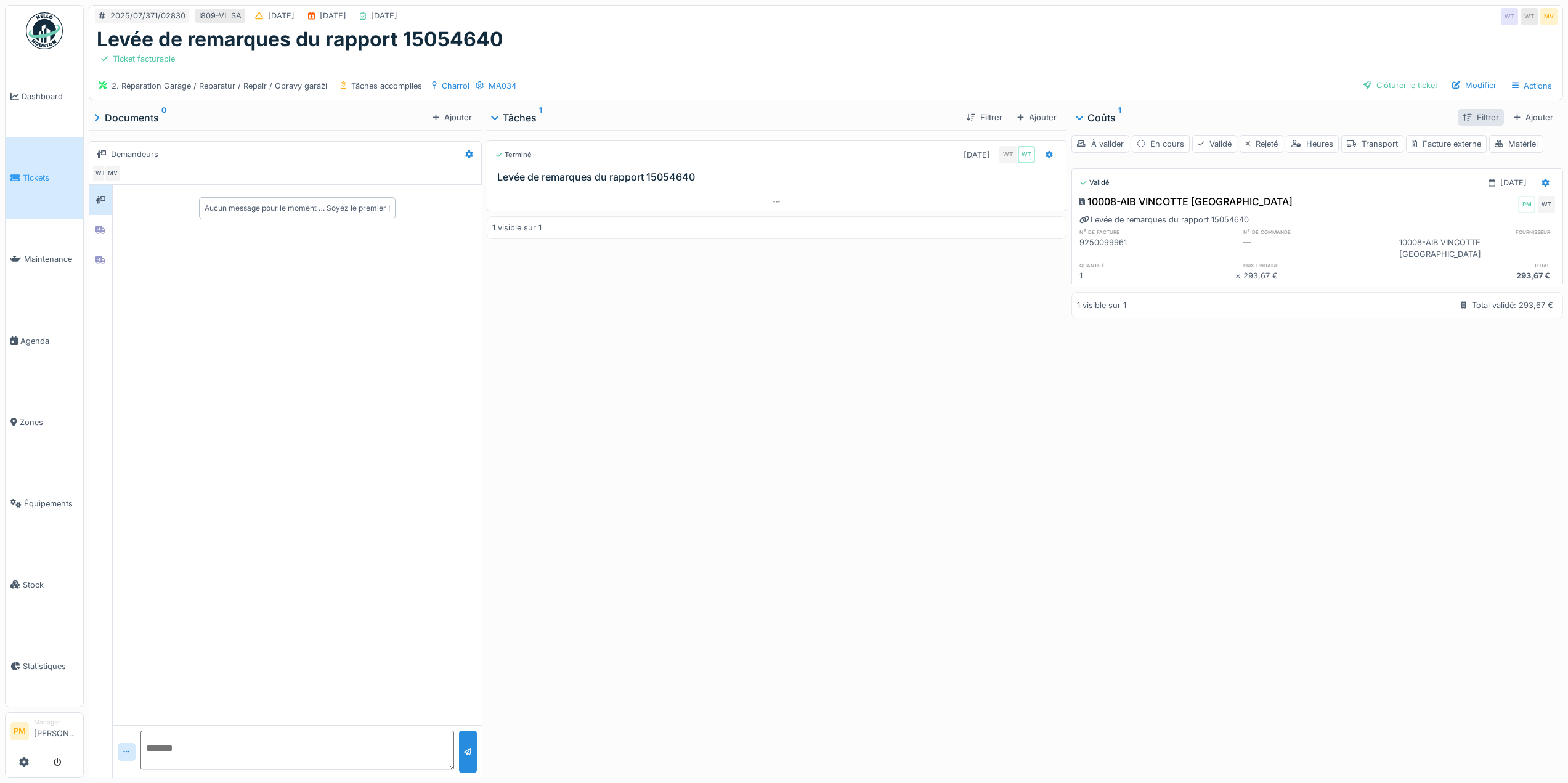
click at [1462, 111] on div at bounding box center [1466, 116] width 9 height 11
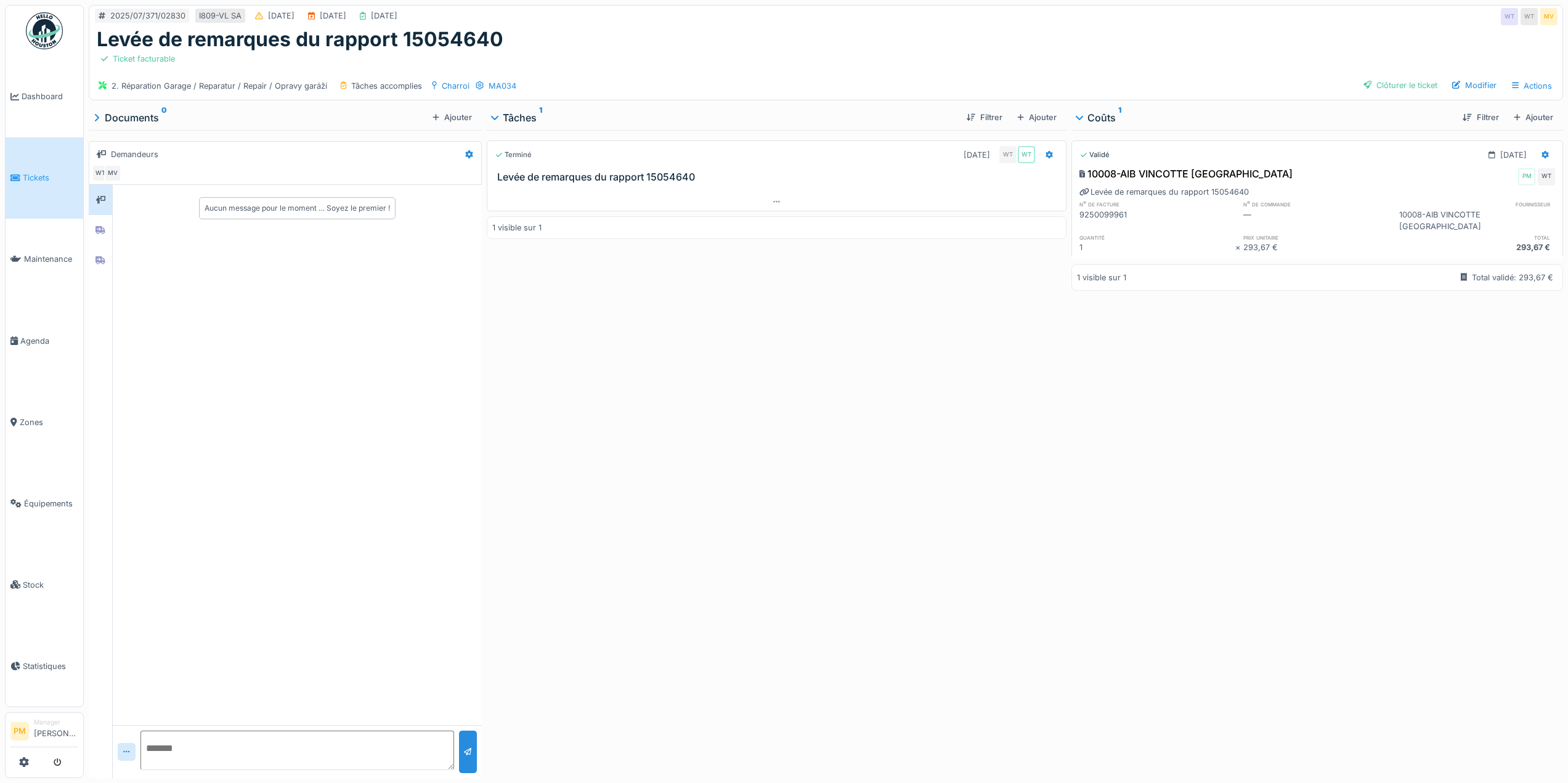
click at [1334, 76] on div "2. Réparation Garage / Reparatur / Repair / Opravy garáží Tâches accomplies Cha…" at bounding box center [826, 86] width 1472 height 28
click at [1512, 80] on div "Actions" at bounding box center [1532, 86] width 51 height 18
click at [1230, 75] on div "2. Réparation Garage / Reparatur / Repair / Opravy garáží Tâches accomplies Cha…" at bounding box center [826, 86] width 1472 height 28
click at [382, 80] on div "Tâches accomplies" at bounding box center [386, 85] width 71 height 11
click at [1425, 77] on div "Clôturer le ticket" at bounding box center [1400, 85] width 83 height 16
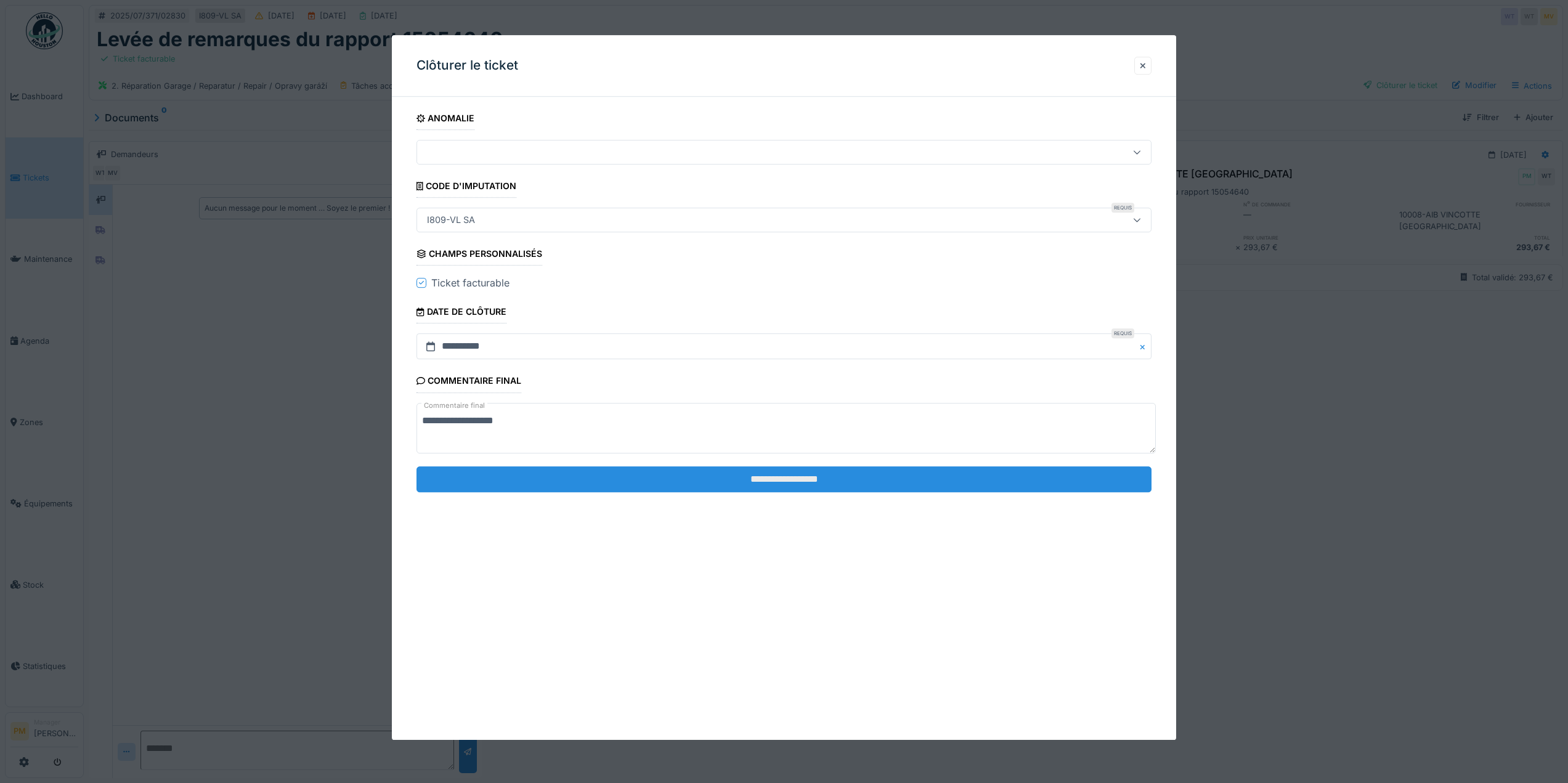
click at [775, 474] on input "**********" at bounding box center [784, 479] width 735 height 26
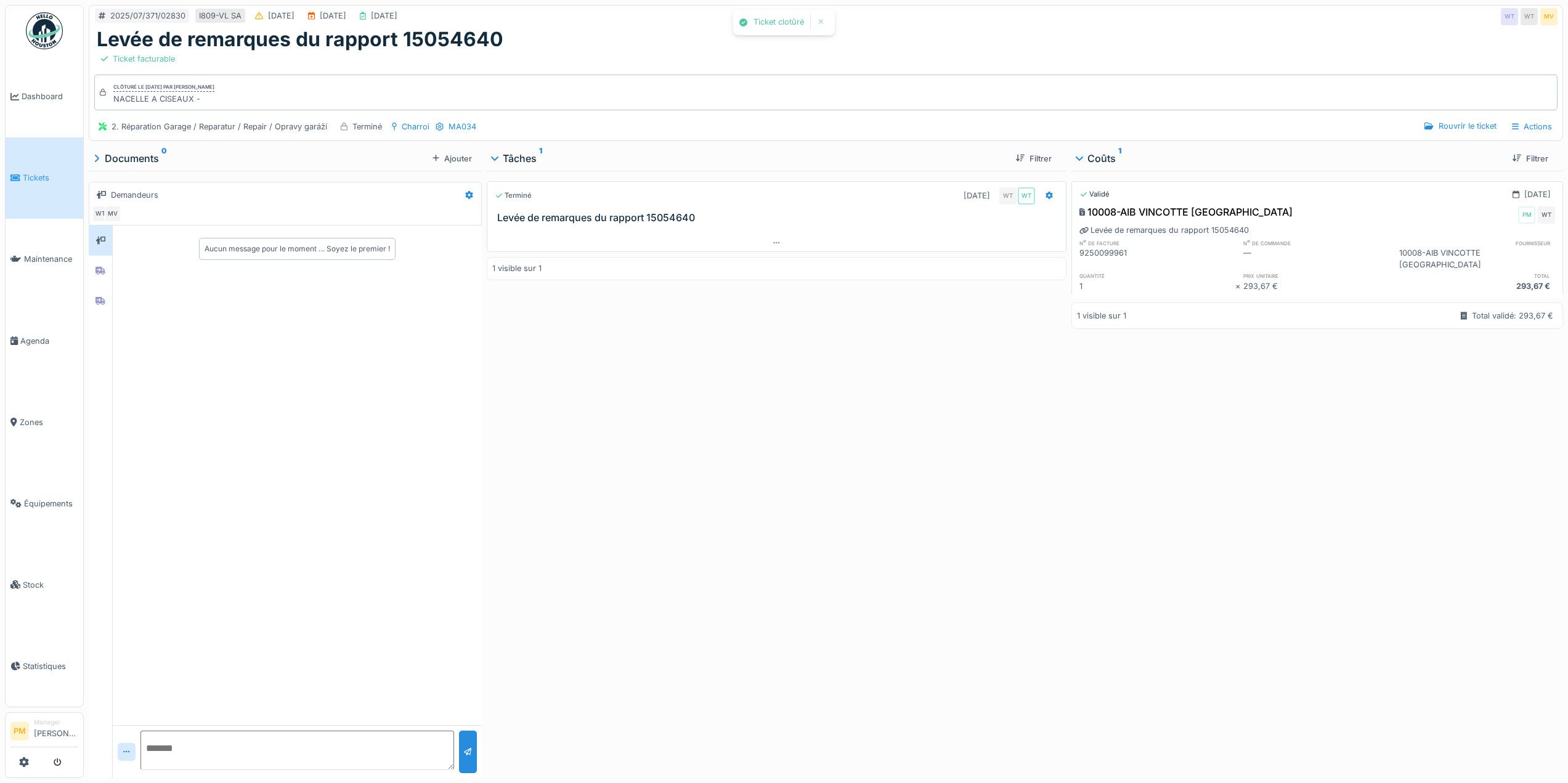
click at [775, 474] on div "Terminé 14/07/2025 WT WT Levée de remarques du rapport 15054640 1 visible sur 1" at bounding box center [776, 472] width 580 height 602
click at [843, 302] on div "Terminé 14/07/2025 WT WT Levée de remarques du rapport 15054640 1 visible sur 1" at bounding box center [776, 472] width 580 height 602
click at [1040, 187] on div at bounding box center [1050, 195] width 19 height 18
click at [570, 360] on div "Terminé 14/07/2025 WT WT Levée de remarques du rapport 15054640 1 visible sur 1" at bounding box center [776, 472] width 580 height 602
click at [726, 473] on div "Terminé 14/07/2025 WT WT Levée de remarques du rapport 15054640 1 visible sur 1" at bounding box center [776, 472] width 580 height 602
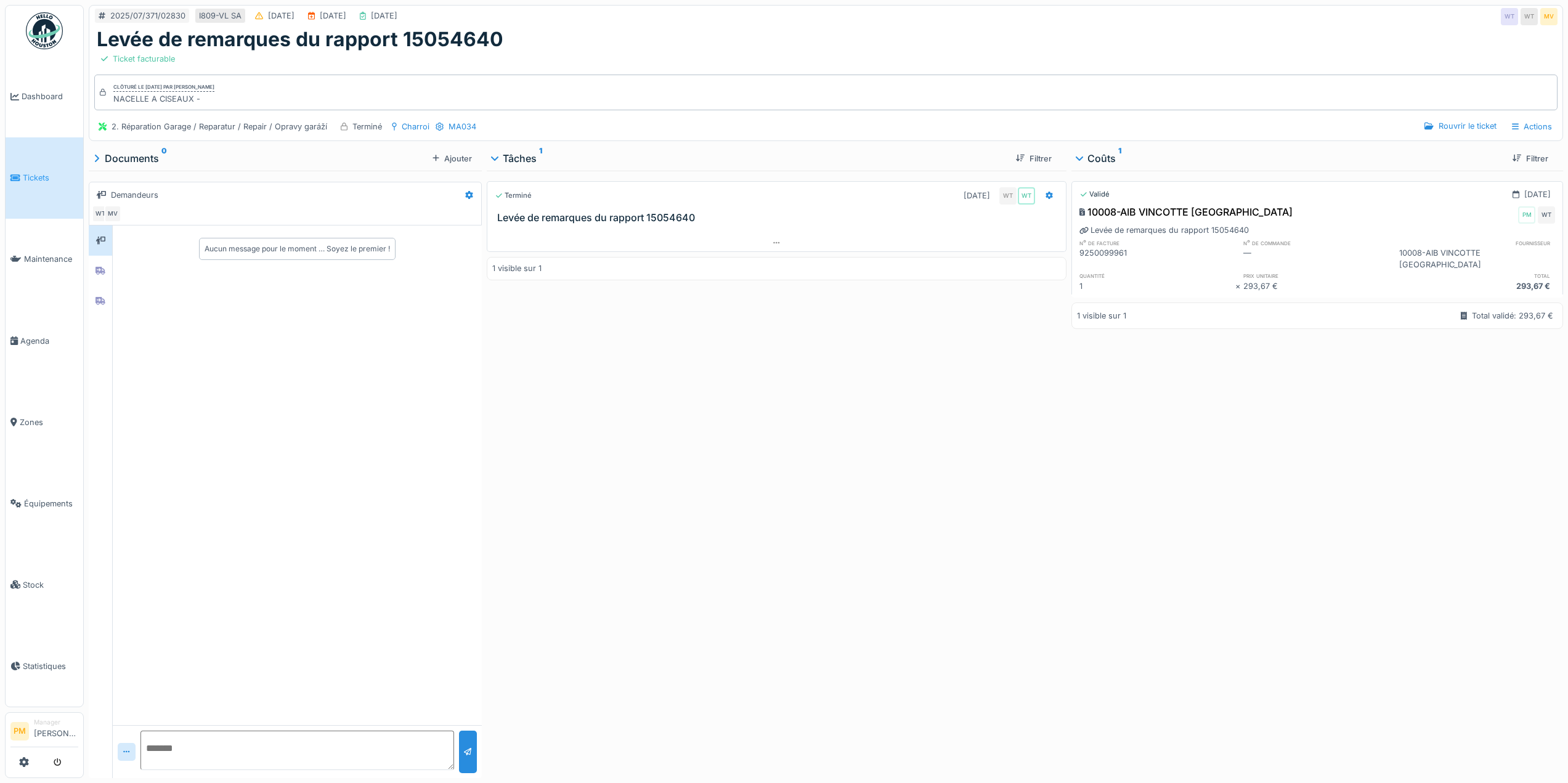
click at [794, 499] on div "Terminé 14/07/2025 WT WT Levée de remarques du rapport 15054640 1 visible sur 1" at bounding box center [776, 472] width 580 height 602
click at [38, 480] on link "Équipements" at bounding box center [43, 503] width 77 height 82
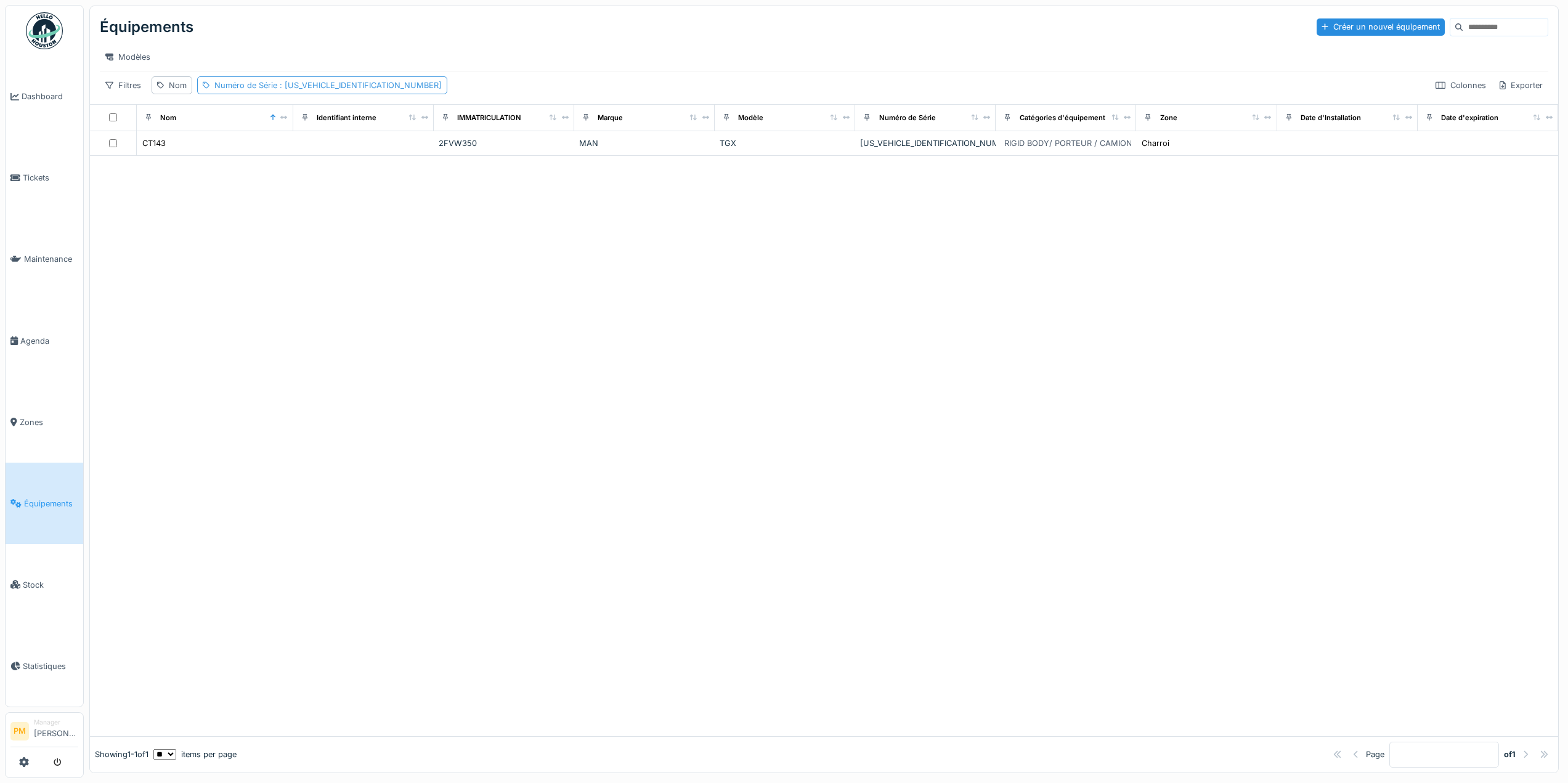
click at [320, 91] on div "Numéro de Série : [US_VEHICLE_IDENTIFICATION_NUMBER]" at bounding box center [328, 85] width 227 height 11
click at [346, 154] on icon at bounding box center [349, 153] width 6 height 8
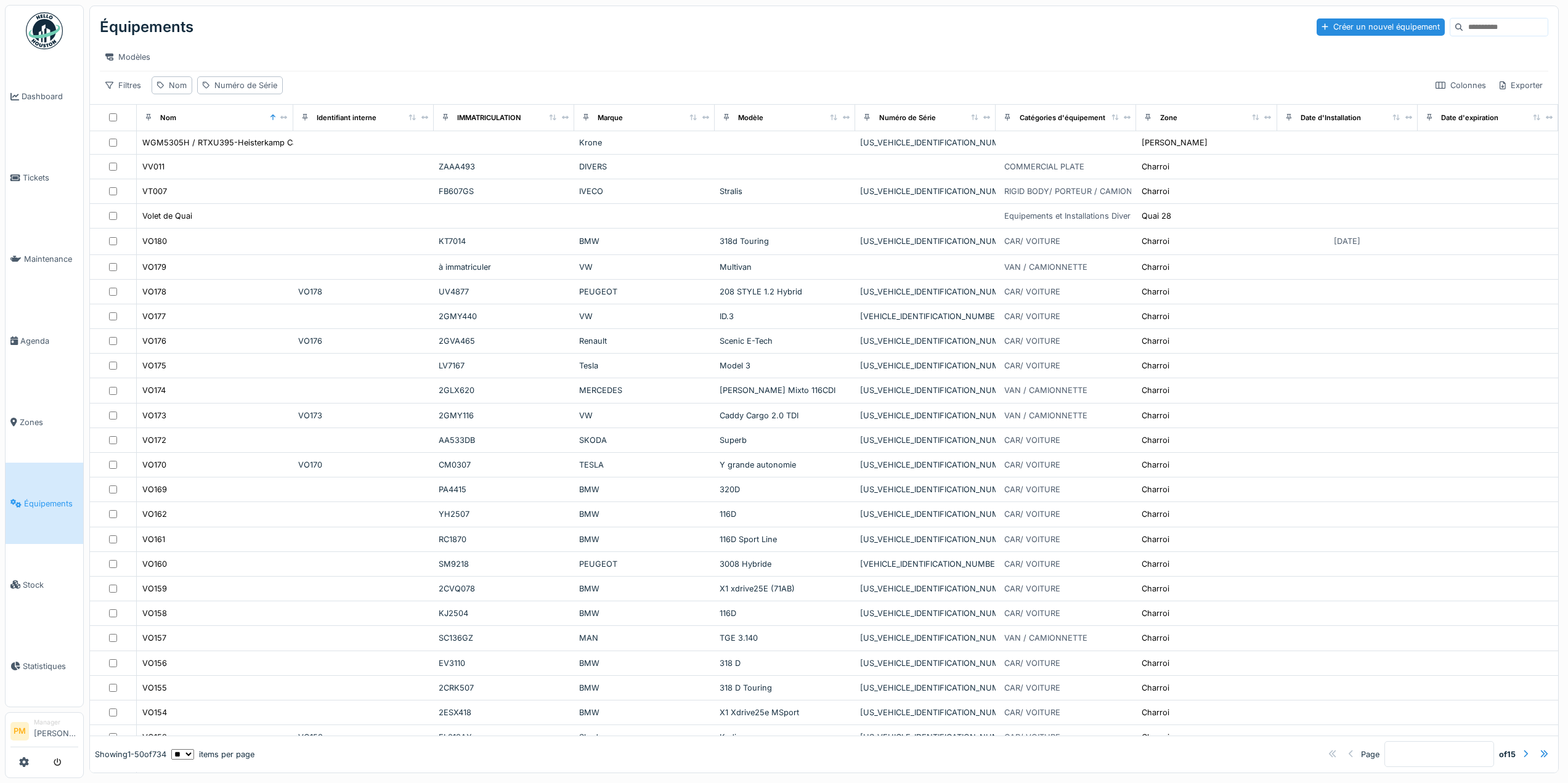
click at [566, 238] on td "KT7014" at bounding box center [504, 241] width 141 height 26
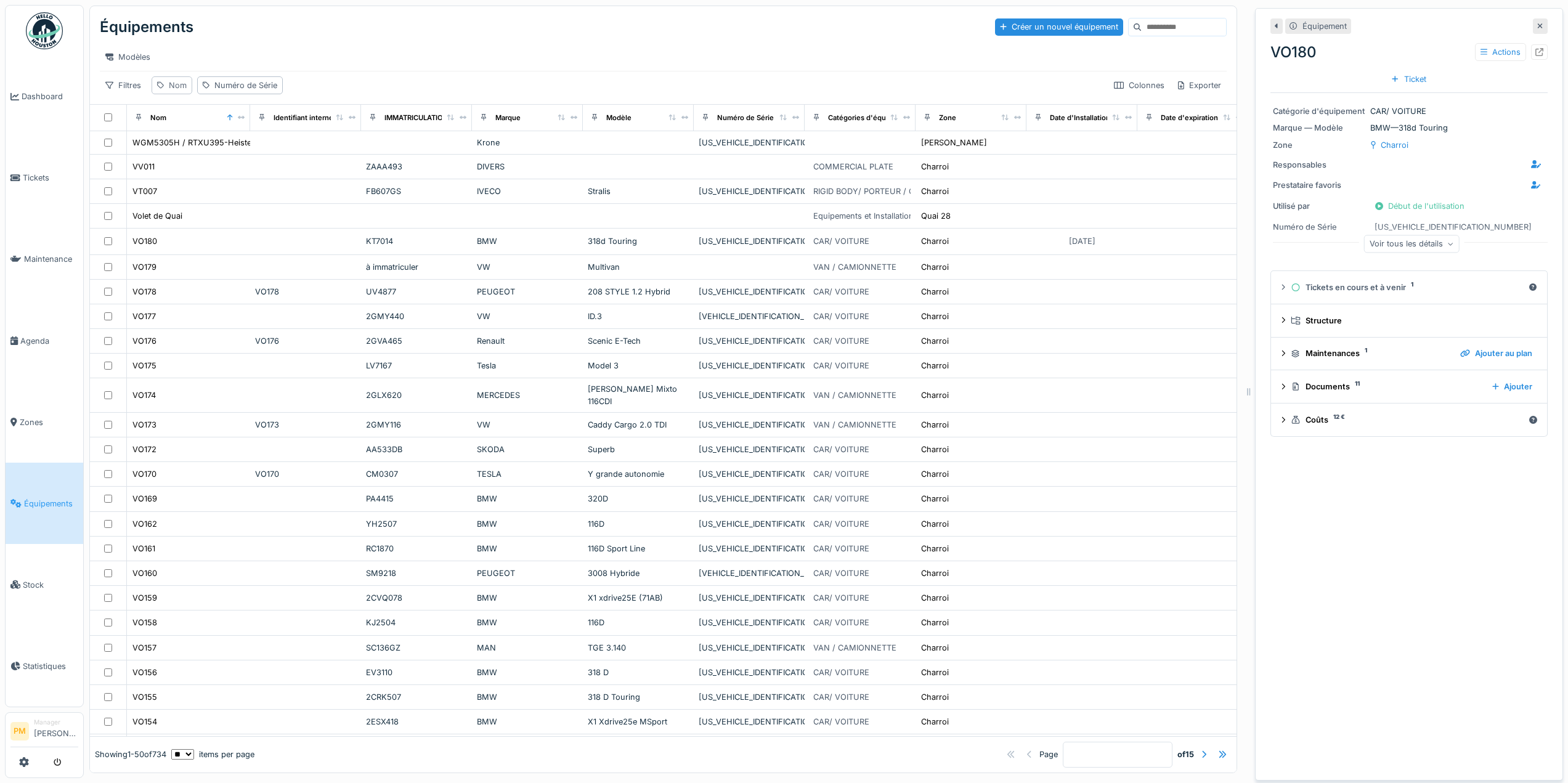
click at [176, 91] on div "Nom" at bounding box center [177, 85] width 18 height 11
click at [198, 158] on input "Nom" at bounding box center [216, 154] width 118 height 26
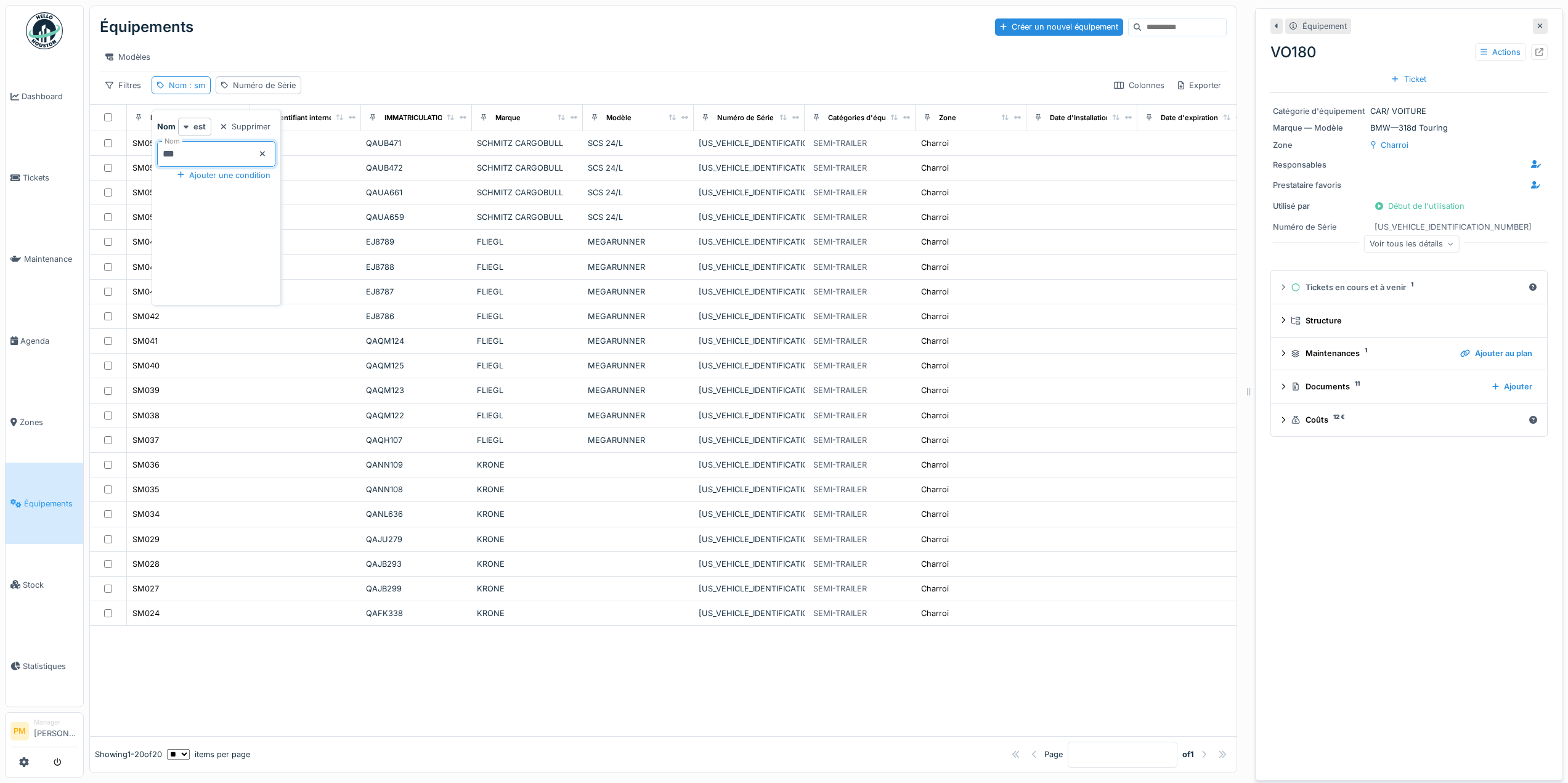
type input "****"
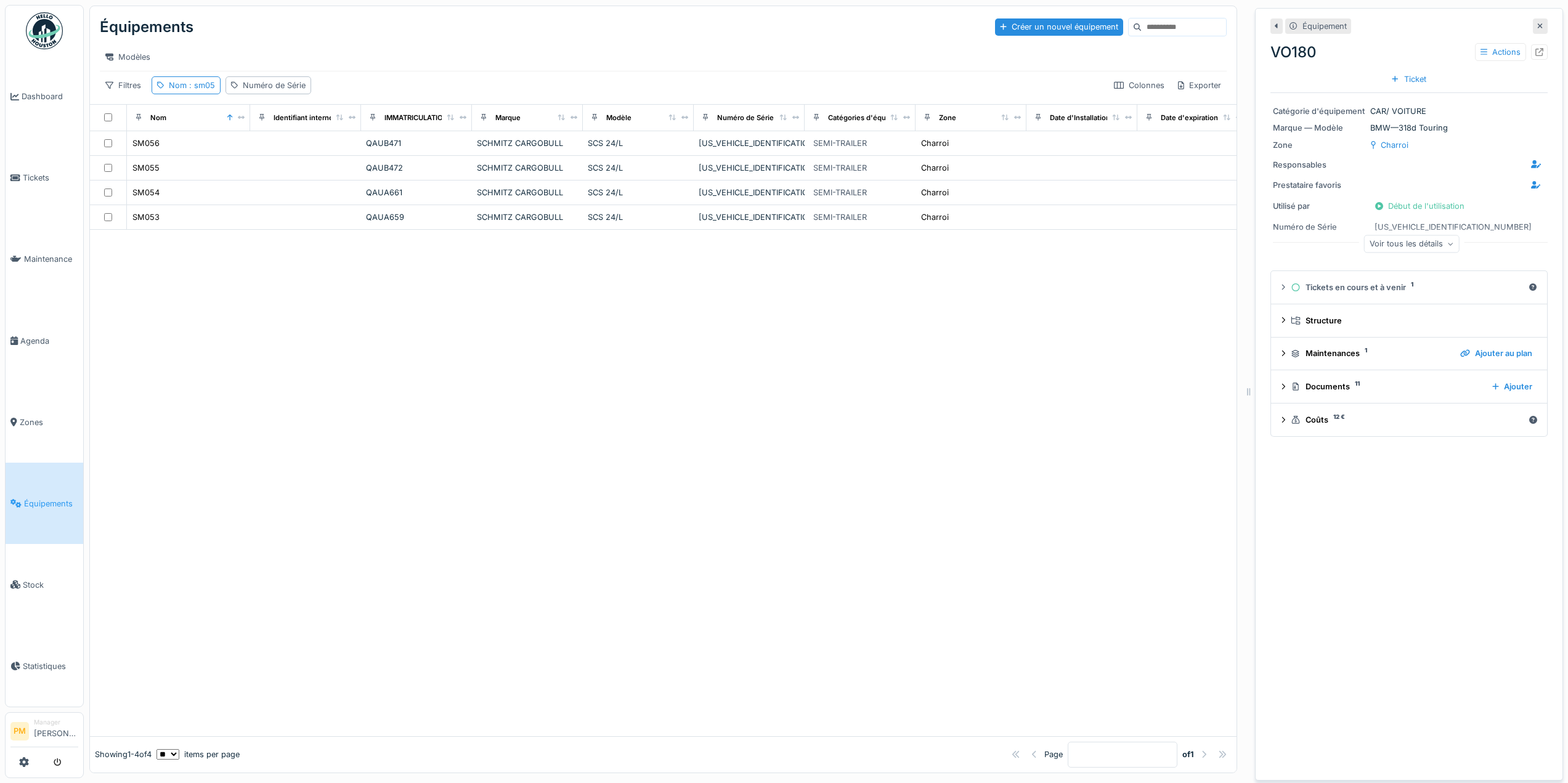
click at [334, 454] on div at bounding box center [663, 483] width 1146 height 505
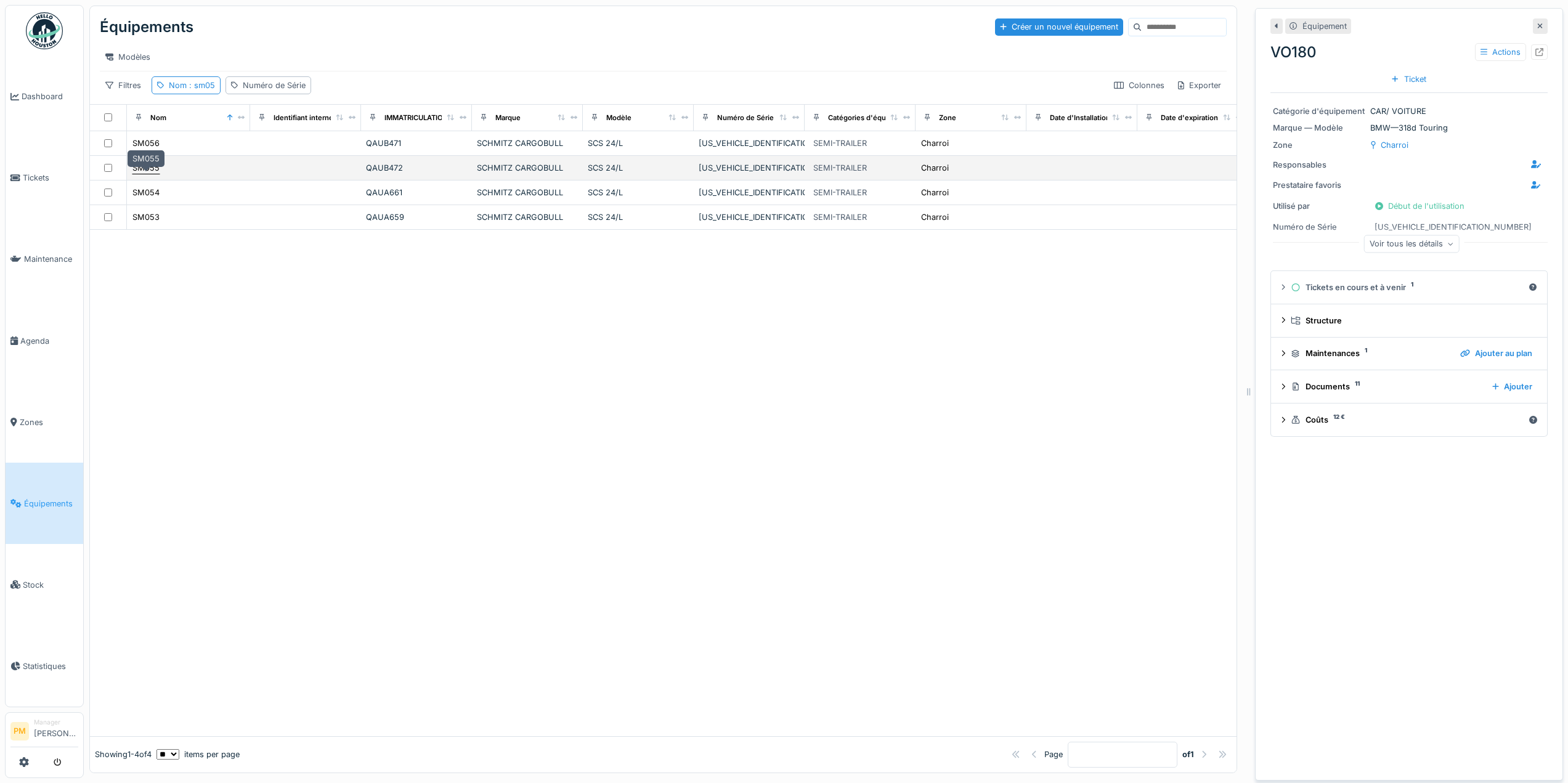
click at [147, 174] on div "SM055" at bounding box center [146, 168] width 27 height 11
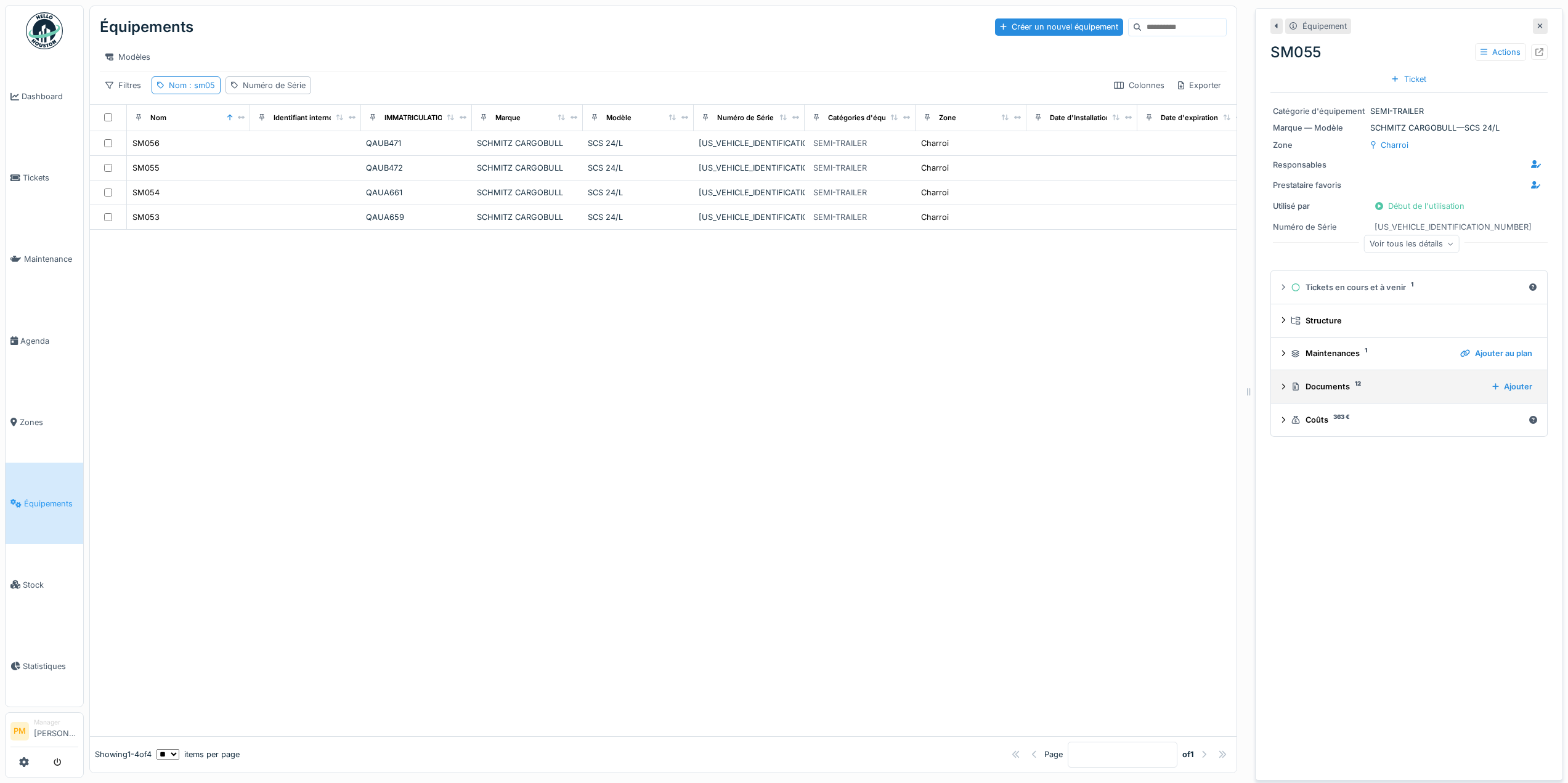
click at [1281, 379] on div "Documents 12 Ajouter" at bounding box center [1408, 386] width 256 height 16
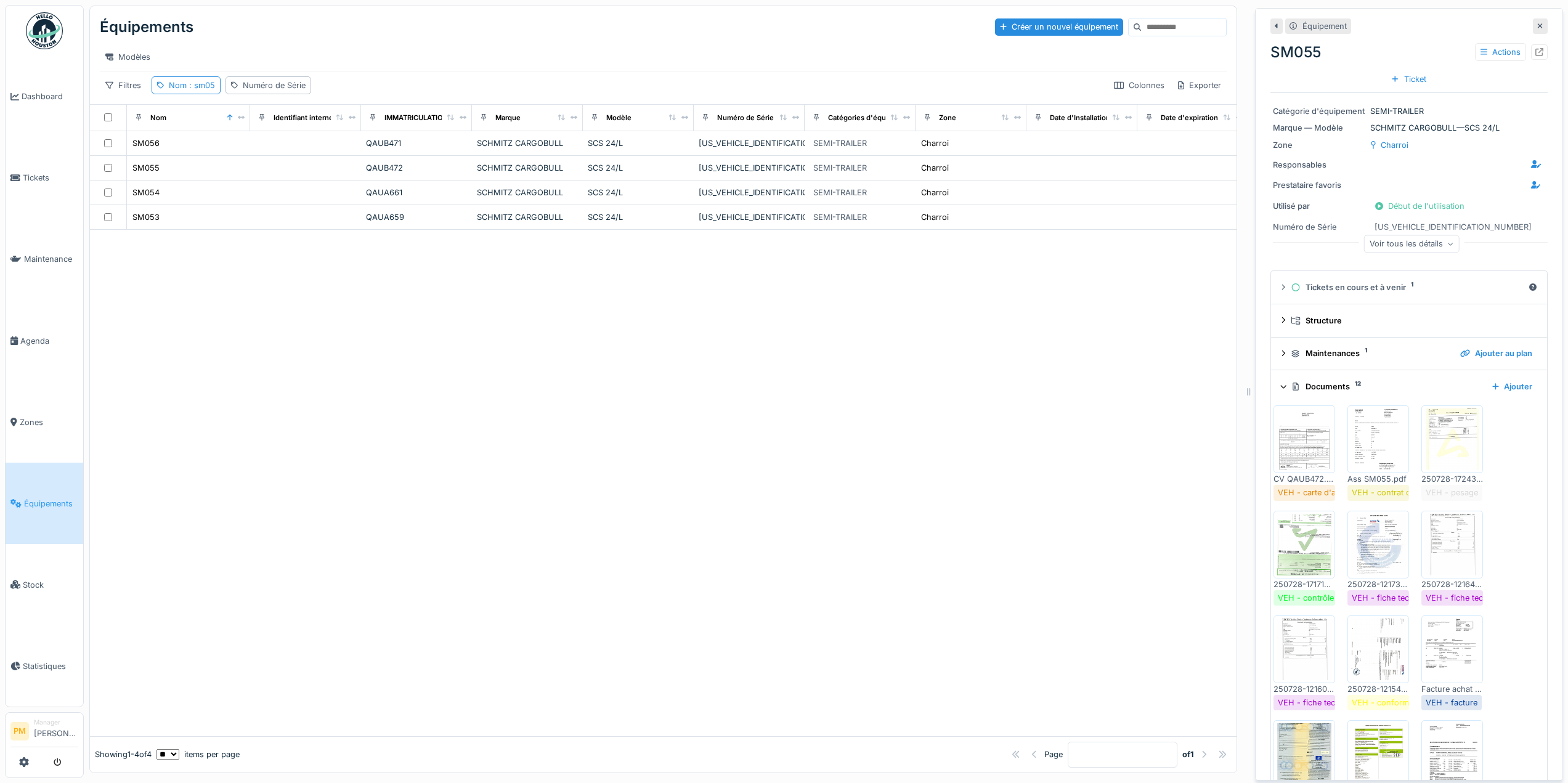
click at [1372, 659] on img at bounding box center [1378, 648] width 56 height 62
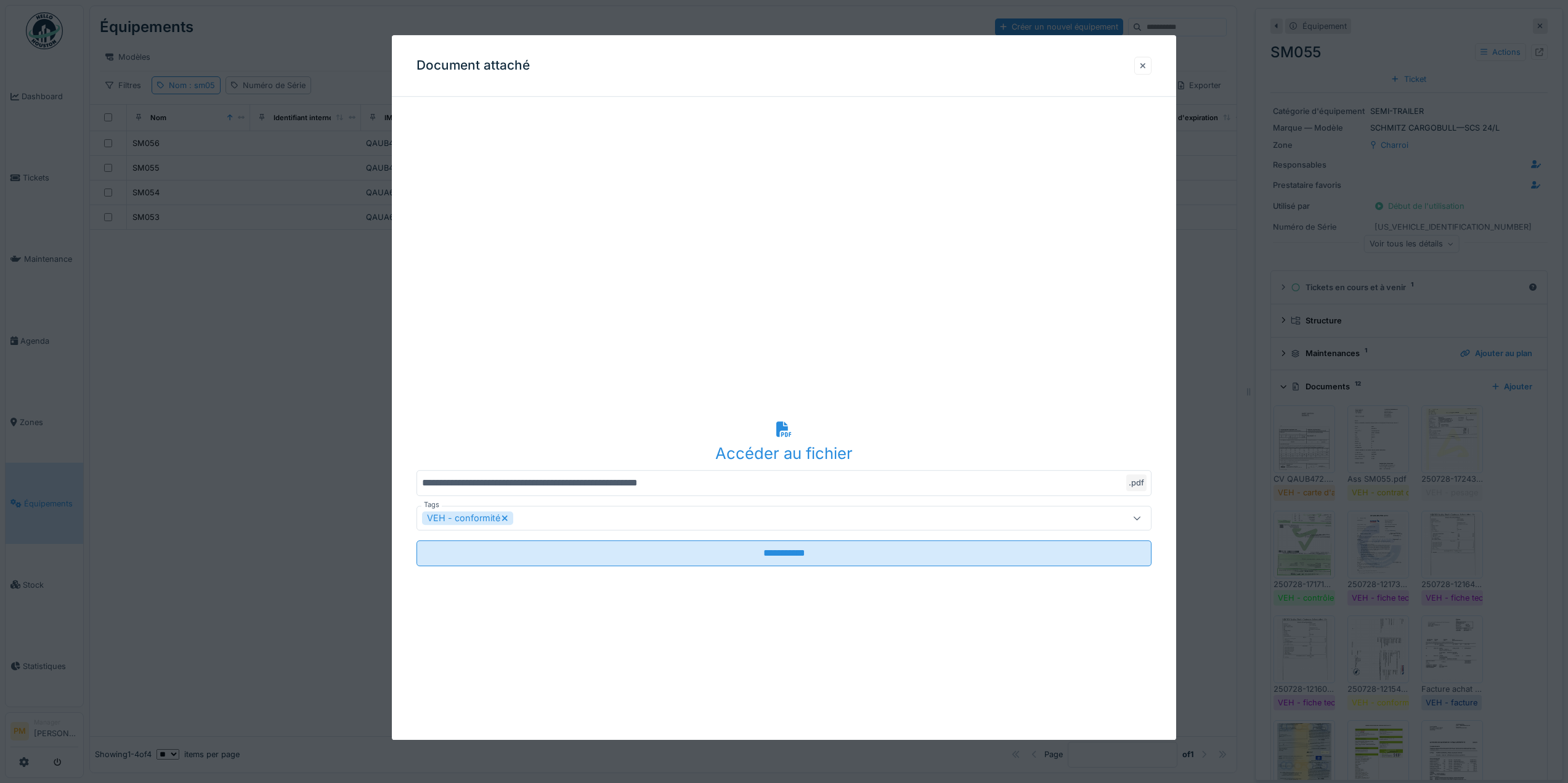
click at [1140, 64] on div at bounding box center [1143, 65] width 17 height 18
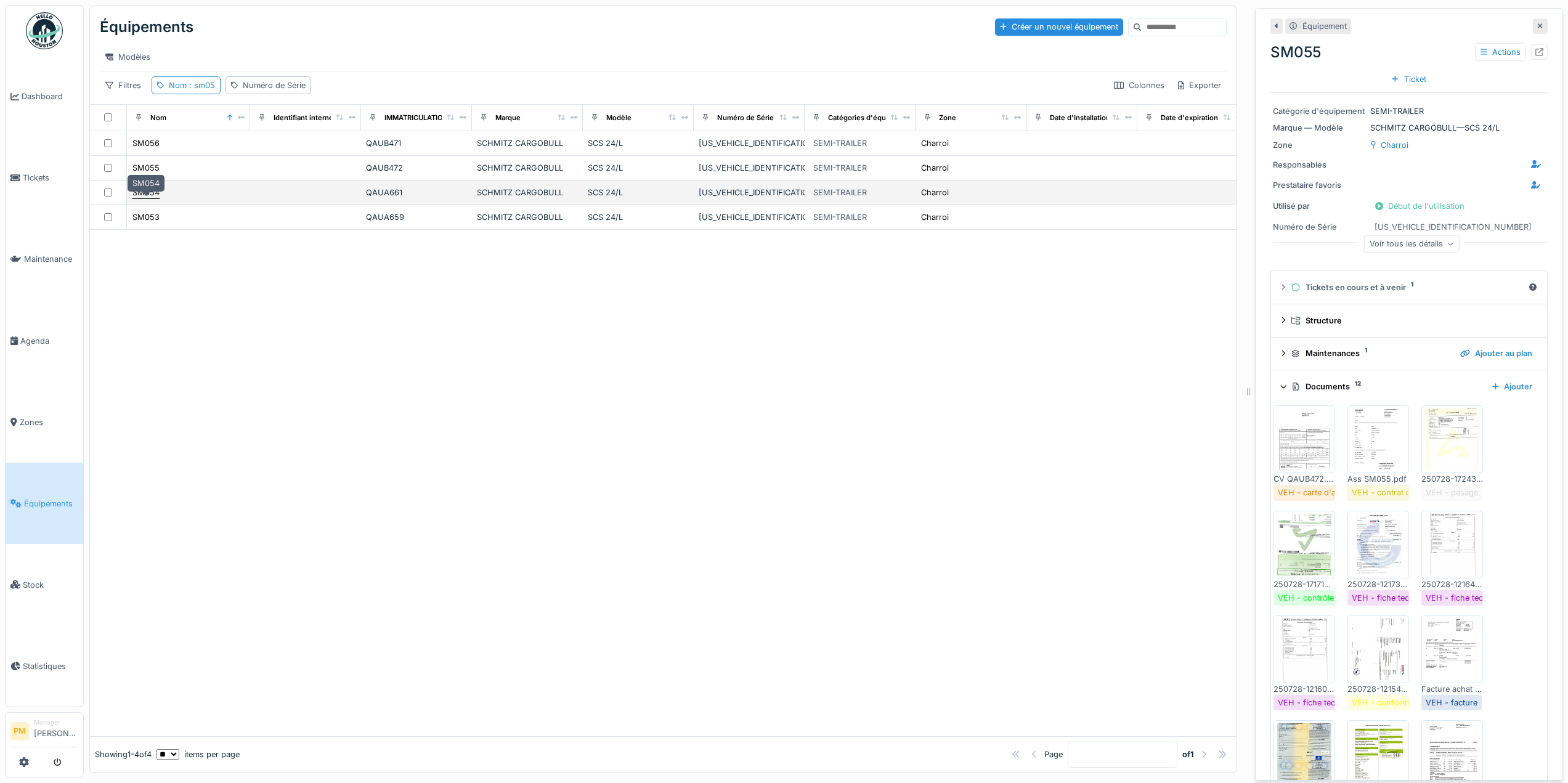
click at [142, 198] on div "SM054" at bounding box center [146, 192] width 27 height 11
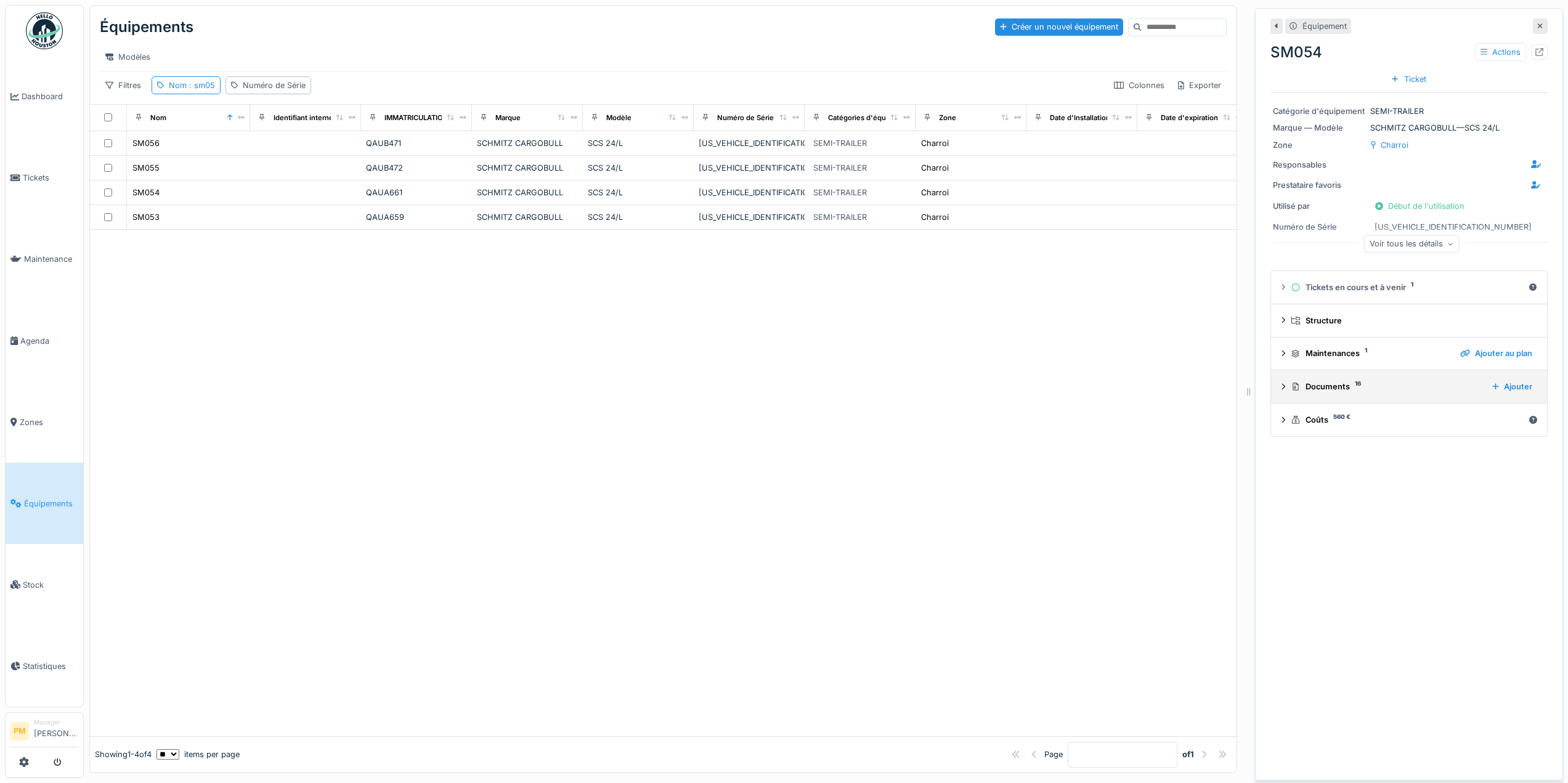
click at [1275, 390] on summary "Documents 16 Ajouter" at bounding box center [1408, 386] width 266 height 23
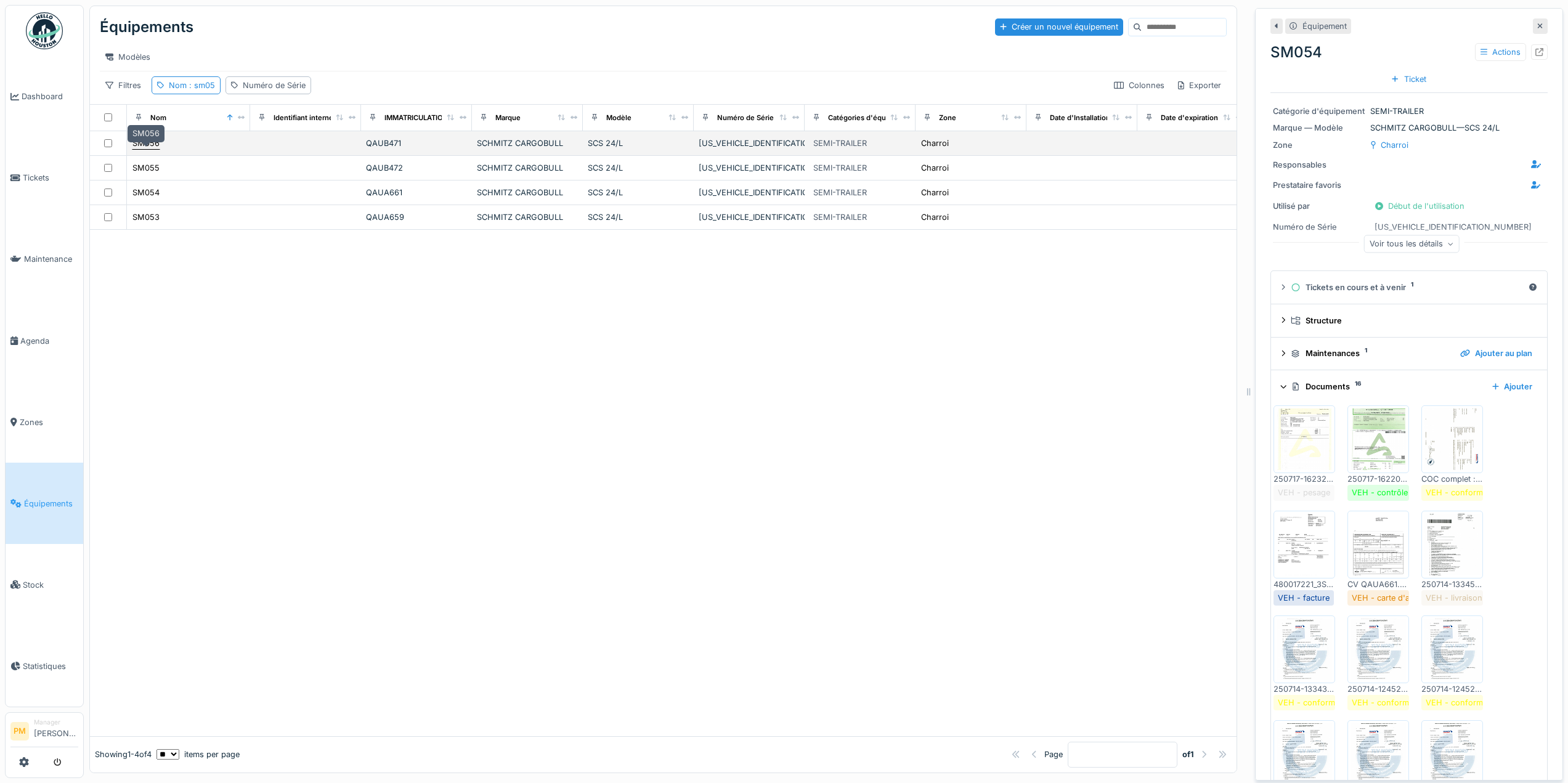
click at [149, 148] on div "SM056" at bounding box center [146, 142] width 27 height 11
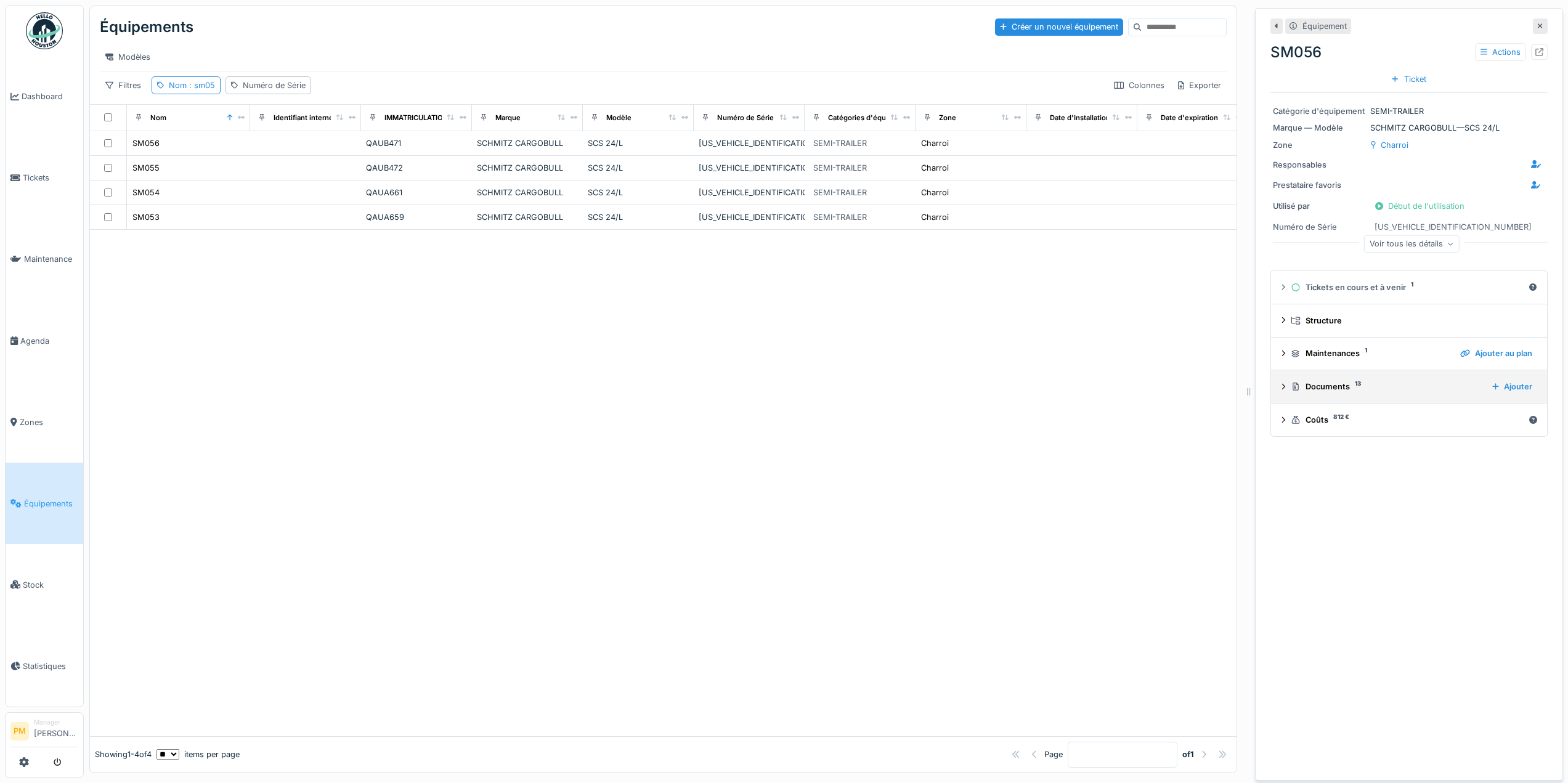
click at [1275, 385] on summary "Documents 13 Ajouter" at bounding box center [1408, 386] width 266 height 23
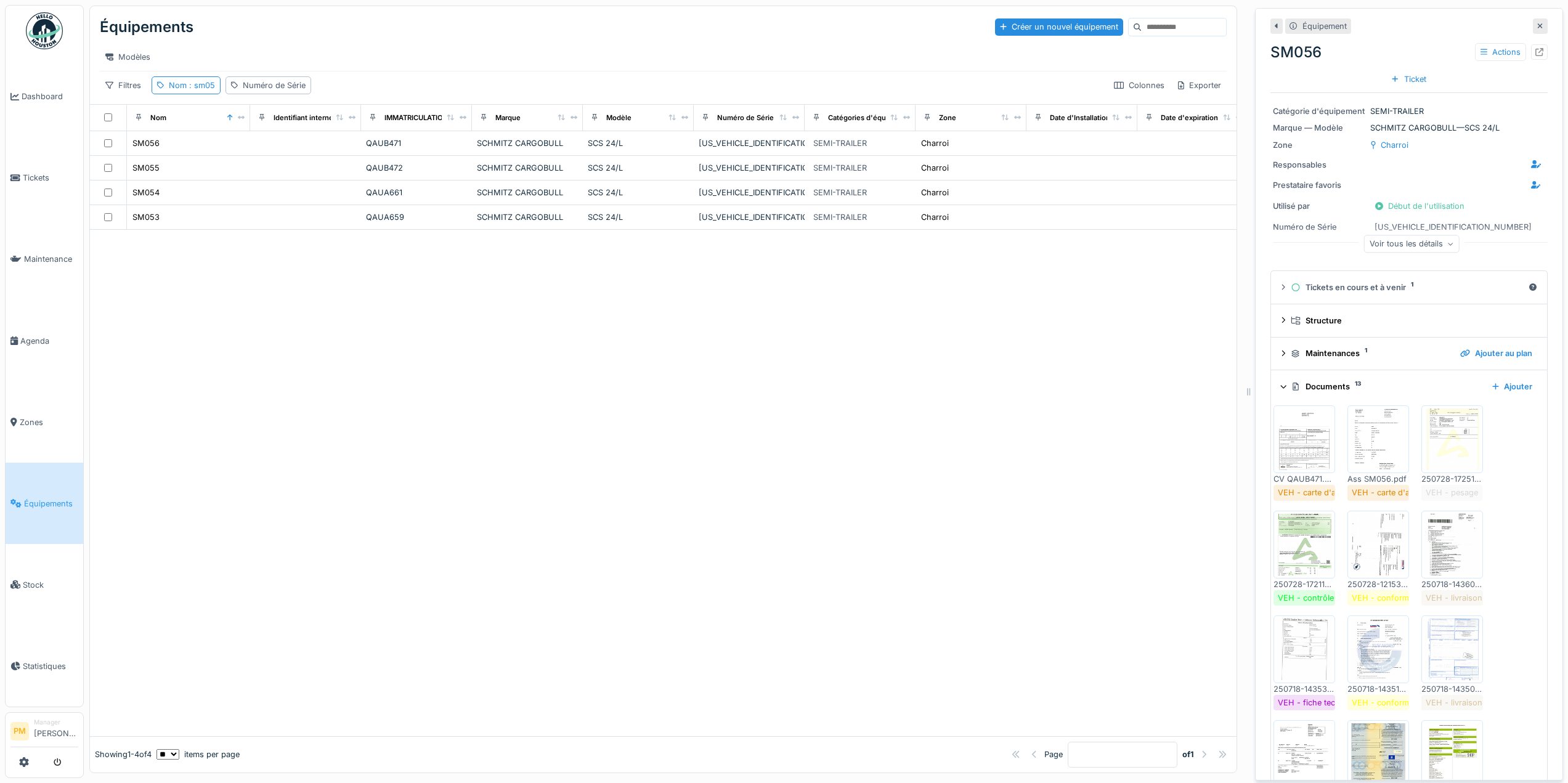
click at [1373, 543] on img at bounding box center [1378, 544] width 56 height 62
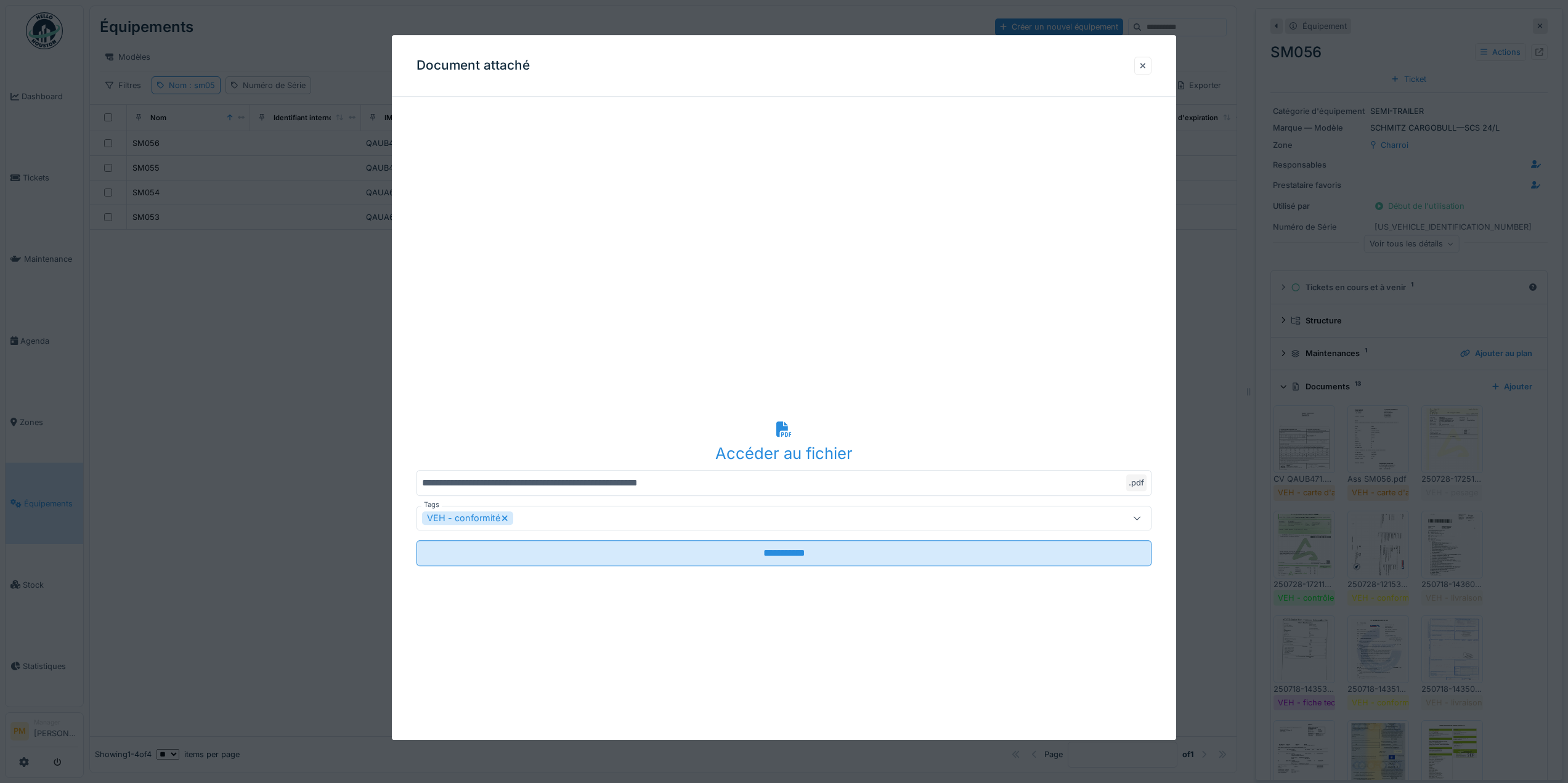
click at [1152, 53] on div "Document attaché" at bounding box center [783, 65] width 784 height 62
click at [1146, 65] on div at bounding box center [1143, 65] width 6 height 11
